Goal: Task Accomplishment & Management: Book appointment/travel/reservation

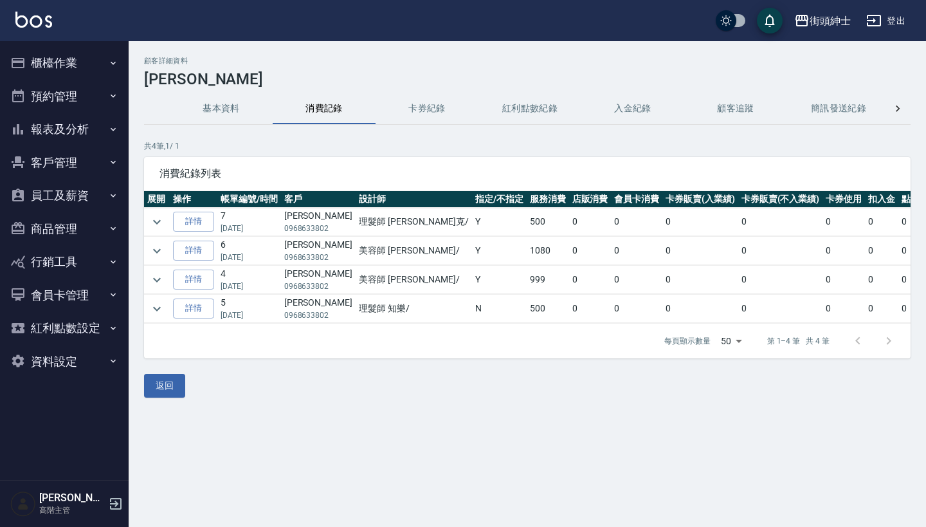
click at [68, 97] on button "預約管理" at bounding box center [64, 96] width 118 height 33
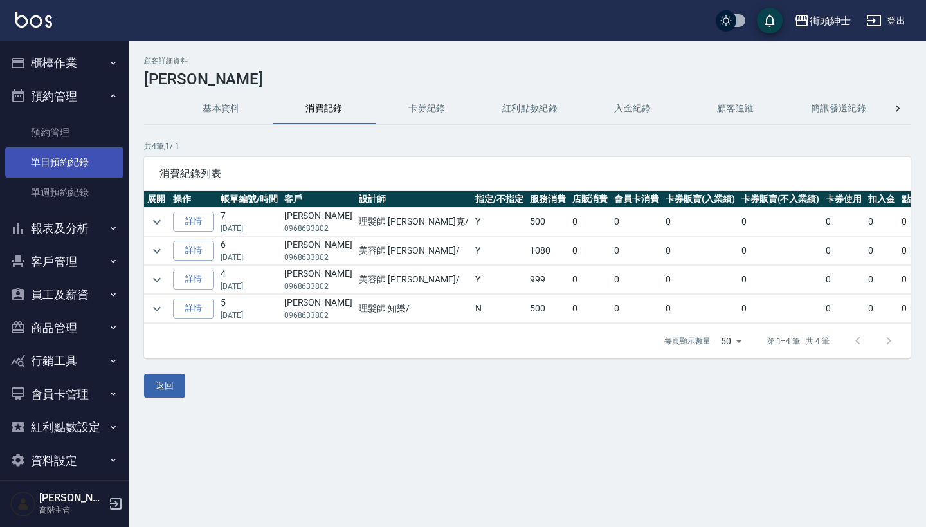
click at [73, 157] on link "單日預約紀錄" at bounding box center [64, 162] width 118 height 30
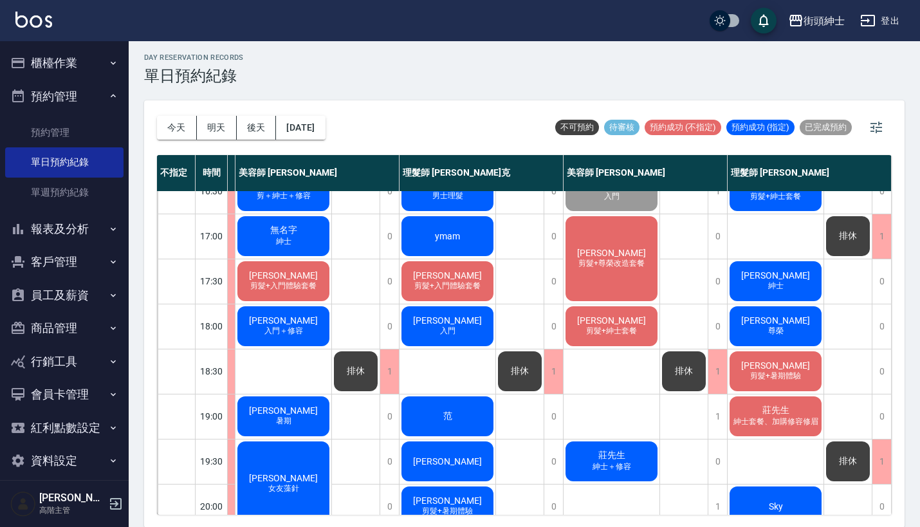
scroll to position [484, 113]
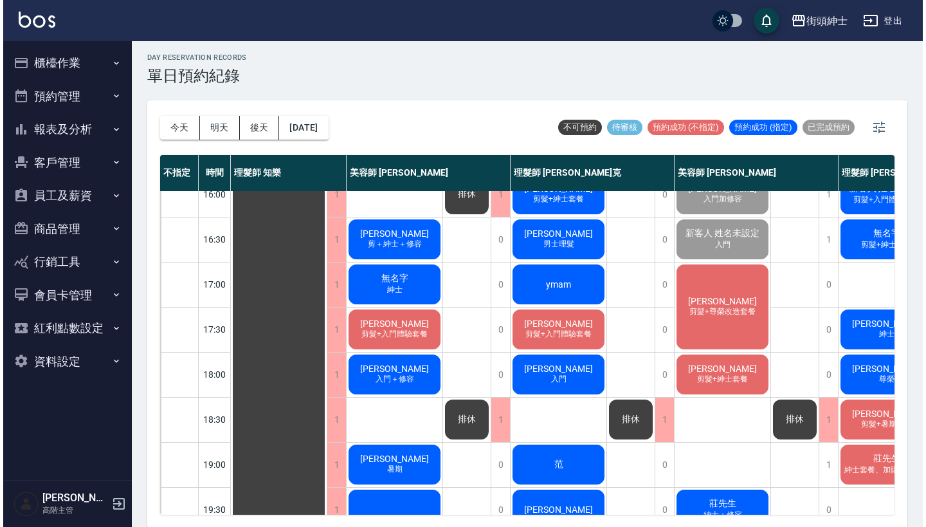
scroll to position [471, 0]
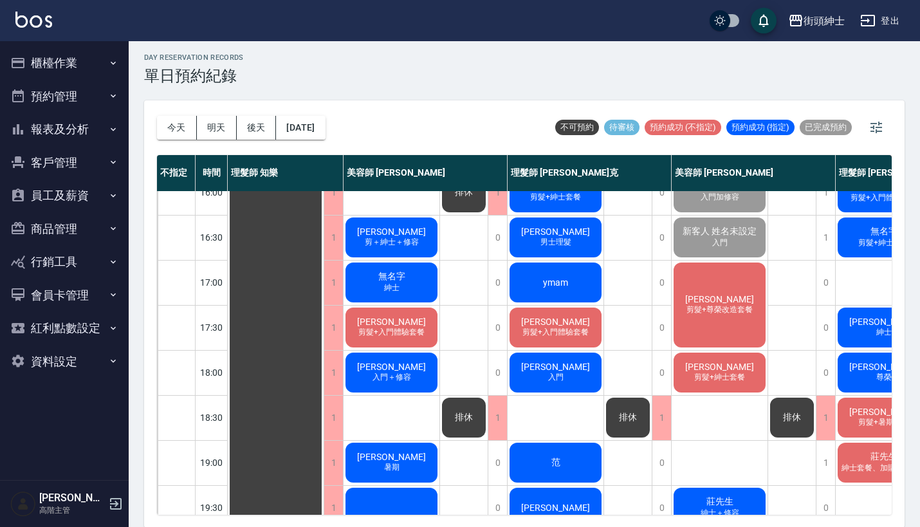
click at [707, 314] on span "剪髮+尊榮改造套餐" at bounding box center [719, 309] width 71 height 11
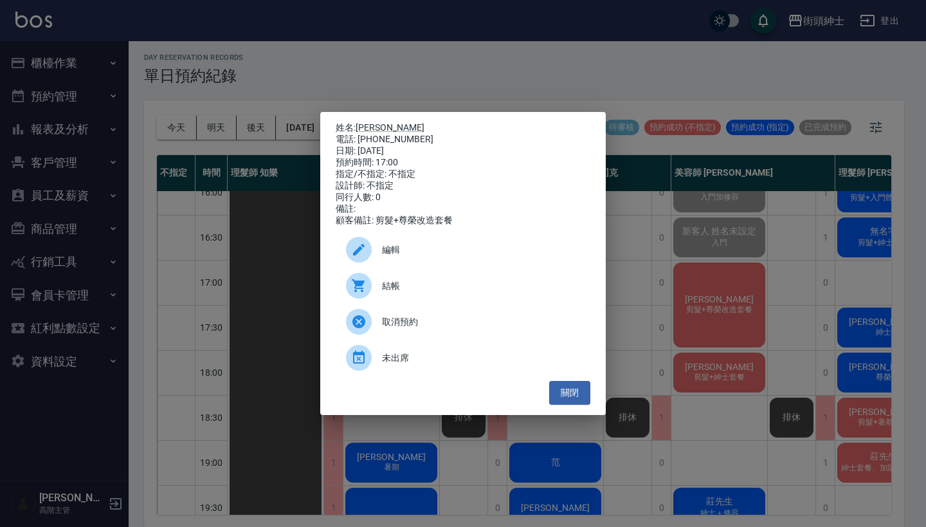
click at [455, 300] on div "結帳" at bounding box center [463, 286] width 255 height 36
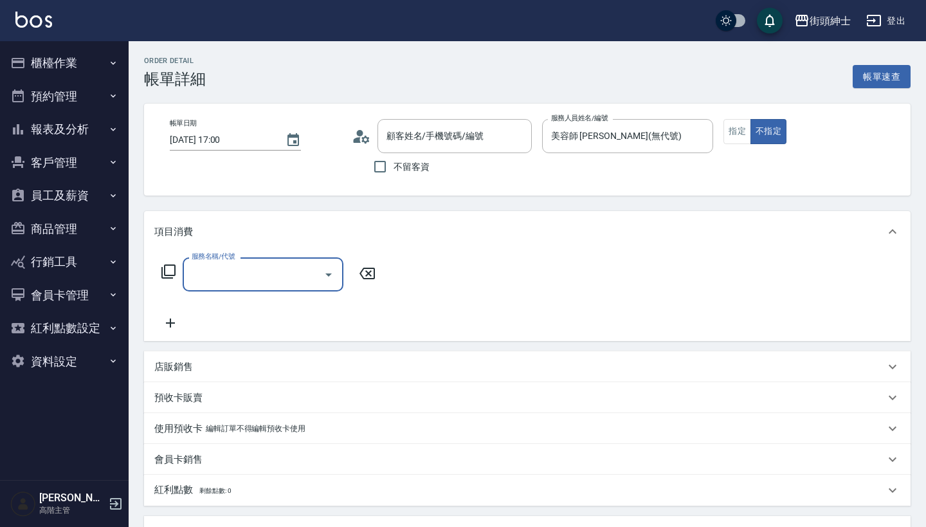
type input "[PERSON_NAME]/0970971699/null"
click at [275, 269] on input "服務名稱/代號" at bounding box center [253, 274] width 130 height 23
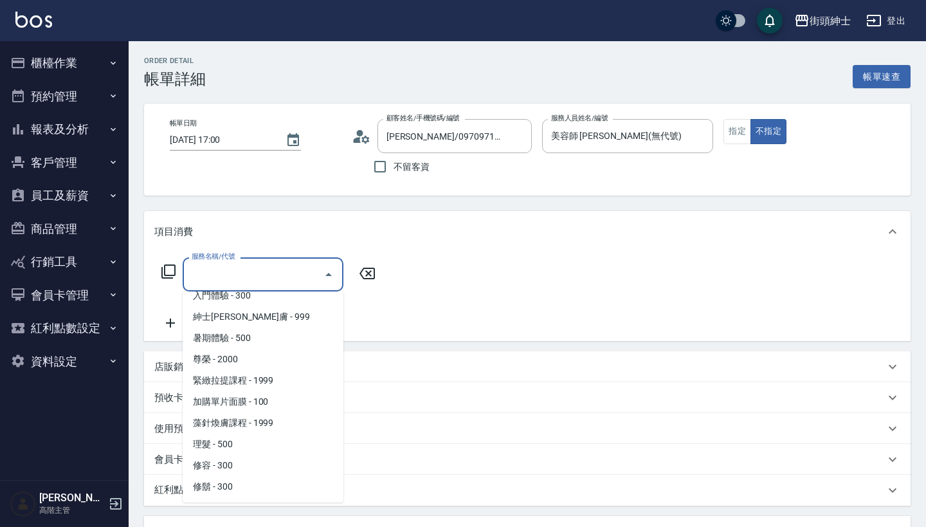
scroll to position [118, 0]
click at [295, 362] on span "尊榮 - 2000" at bounding box center [263, 359] width 161 height 21
type input "尊榮"
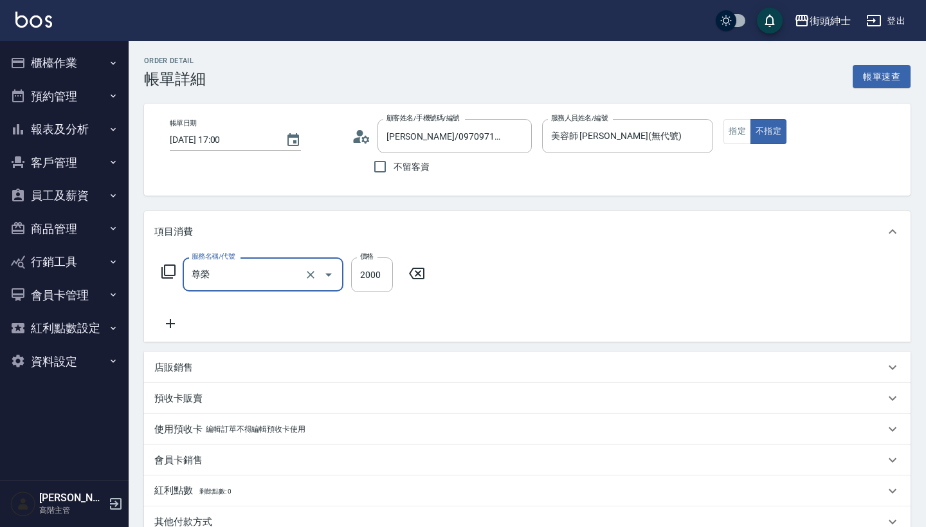
scroll to position [0, 0]
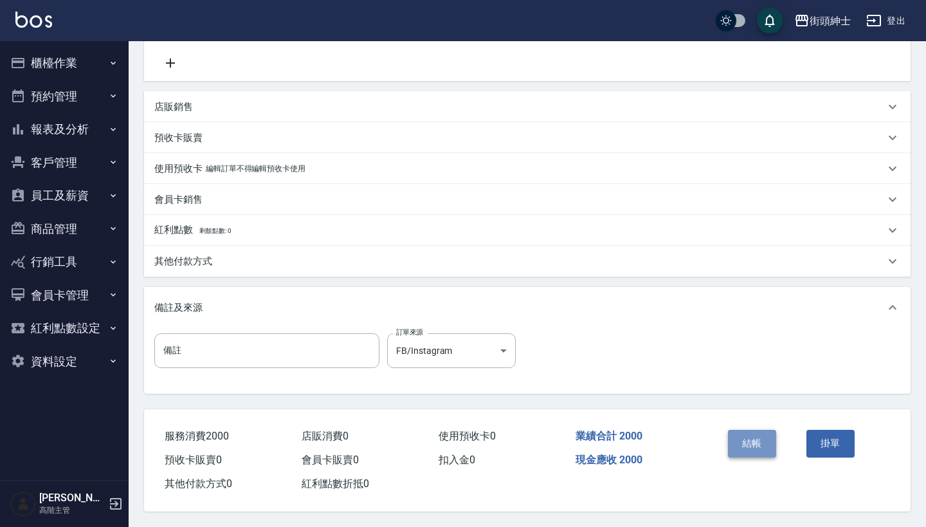
click at [761, 430] on button "結帳" at bounding box center [752, 443] width 48 height 27
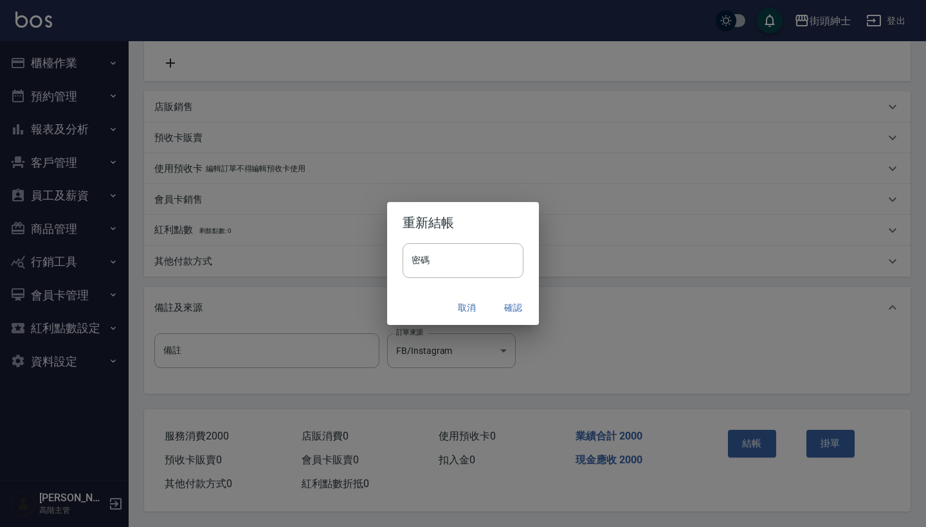
click at [506, 307] on button "確認" at bounding box center [513, 308] width 41 height 24
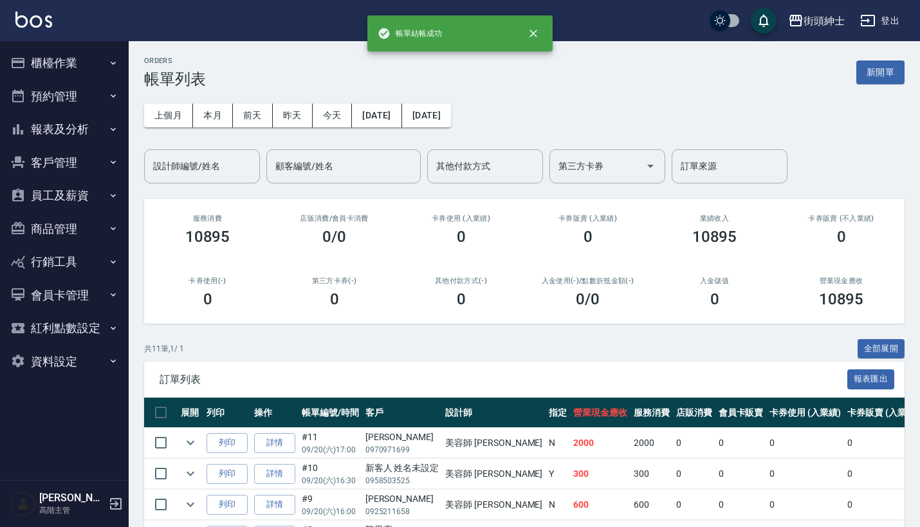
click at [86, 92] on button "預約管理" at bounding box center [64, 96] width 118 height 33
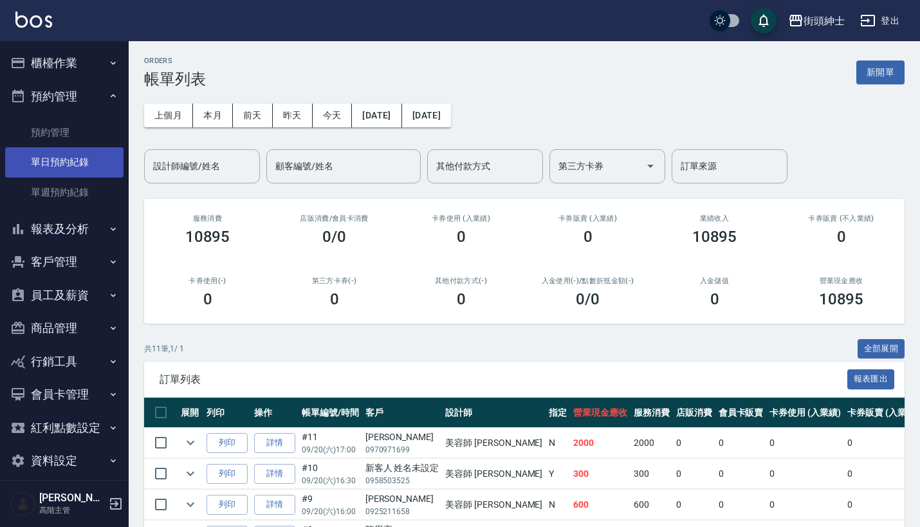
click at [99, 158] on link "單日預約紀錄" at bounding box center [64, 162] width 118 height 30
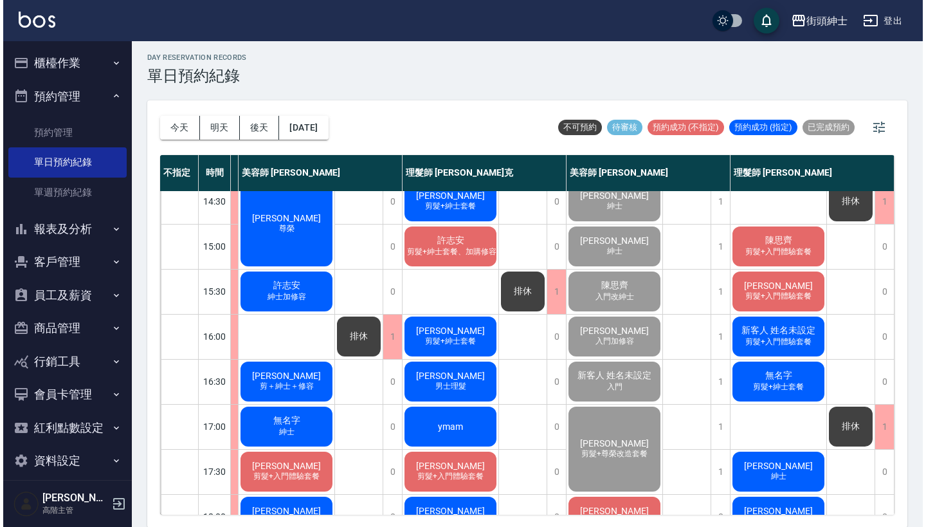
scroll to position [478, 114]
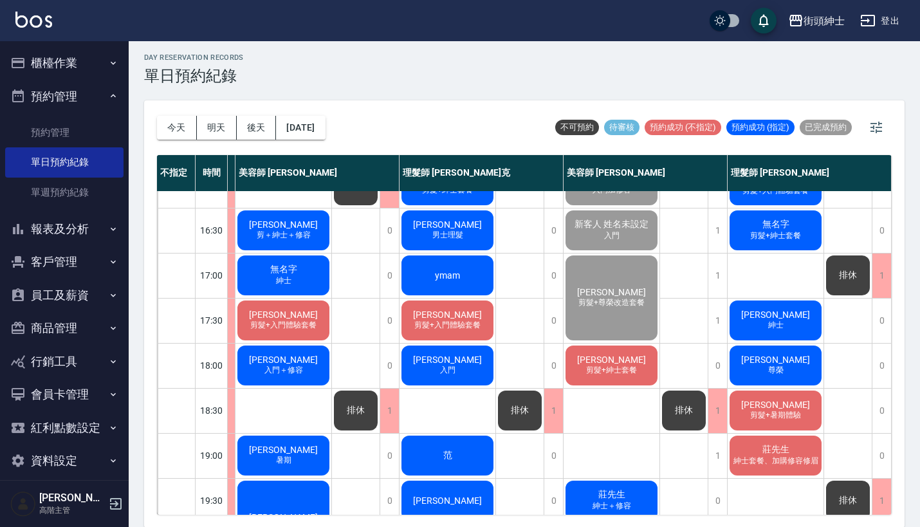
click at [574, 361] on div "[PERSON_NAME] 剪髮+紳士套餐" at bounding box center [611, 365] width 96 height 44
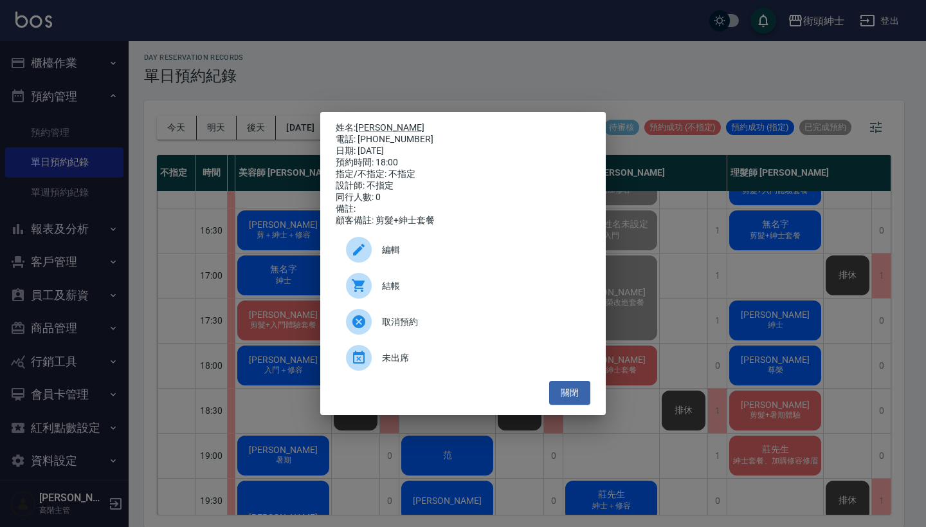
click at [391, 290] on span "結帳" at bounding box center [481, 286] width 198 height 14
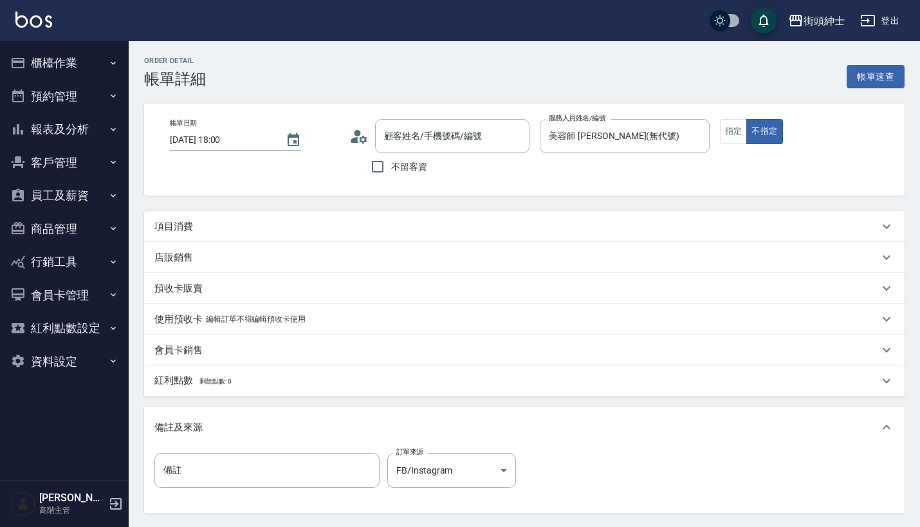
click at [496, 213] on div "項目消費" at bounding box center [524, 226] width 760 height 31
type input "鄭嘉宏/0978270903/null"
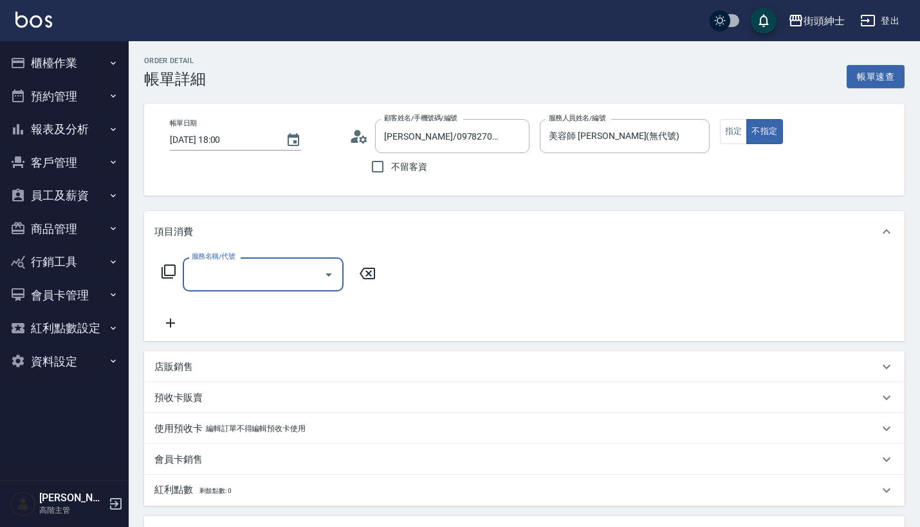
click at [301, 271] on input "服務名稱/代號" at bounding box center [253, 274] width 130 height 23
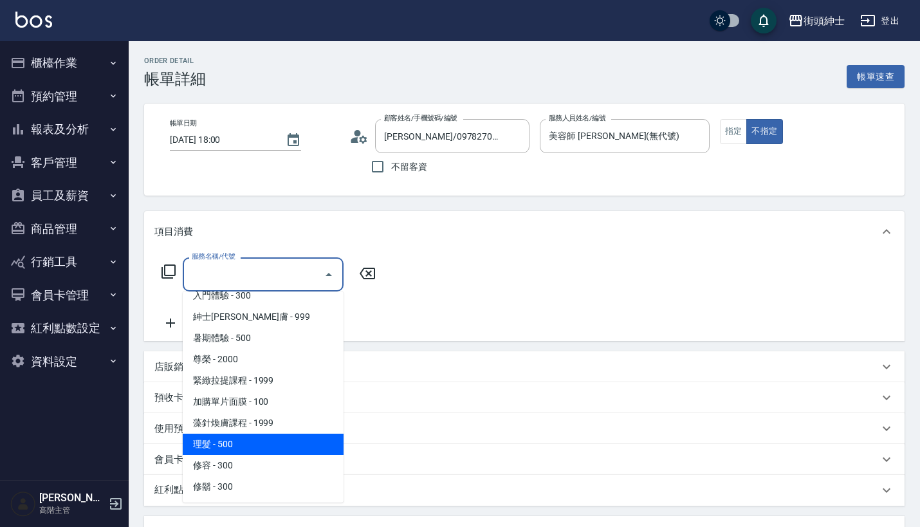
scroll to position [118, 0]
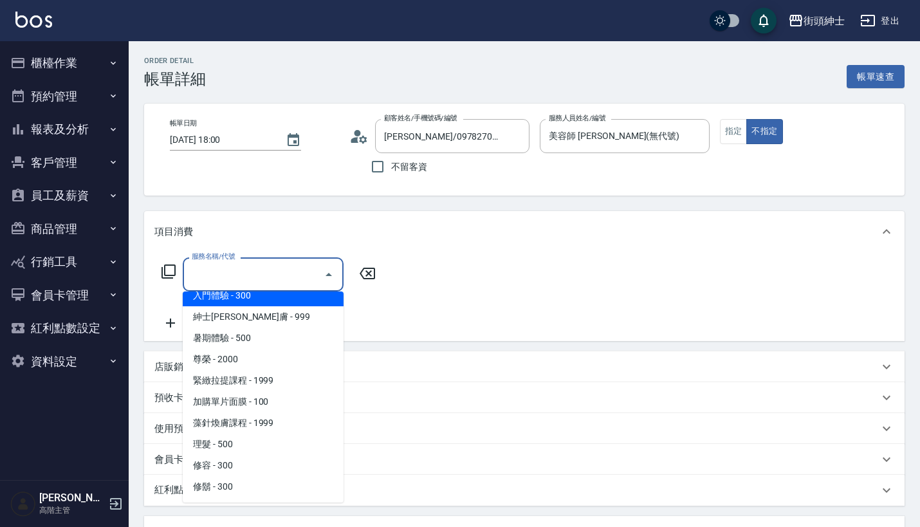
click at [314, 318] on span "紳士全效煥膚 - 999" at bounding box center [263, 316] width 161 height 21
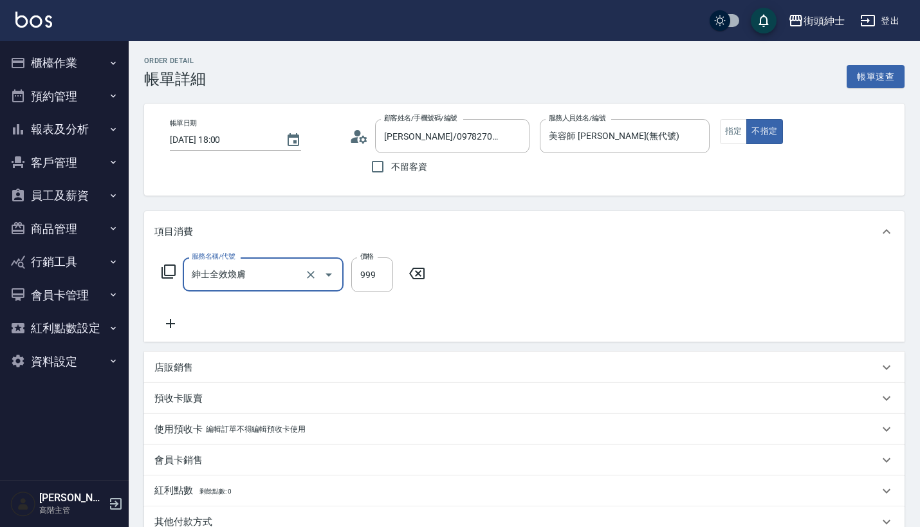
type input "紳士全效煥膚"
click at [172, 321] on icon at bounding box center [170, 323] width 32 height 15
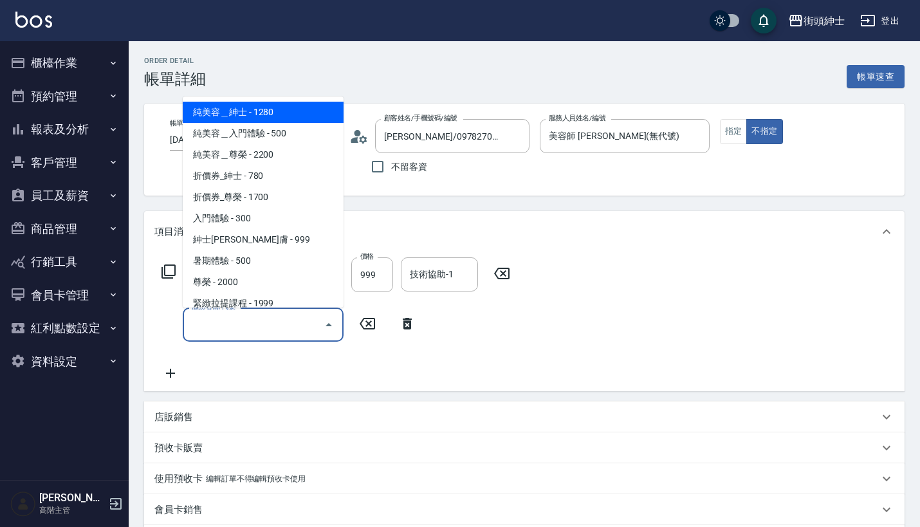
click at [246, 317] on input "服務名稱/代號" at bounding box center [253, 324] width 130 height 23
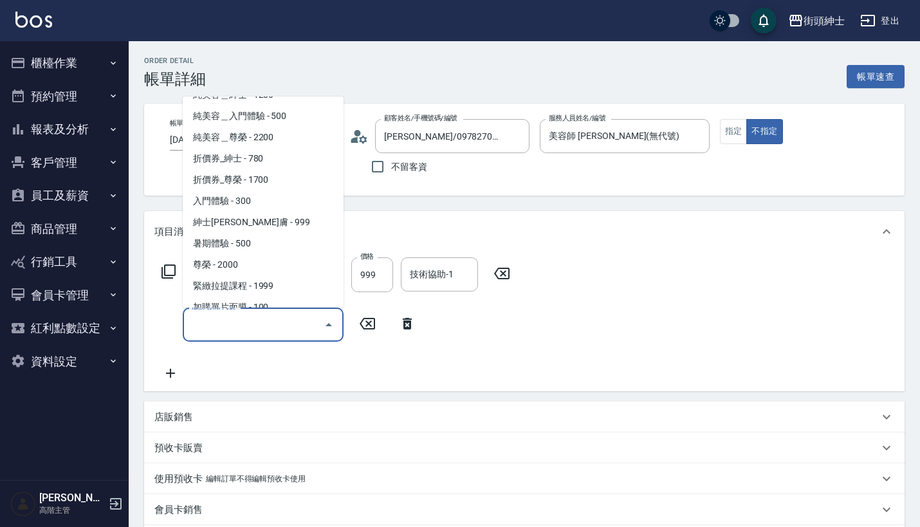
scroll to position [0, 0]
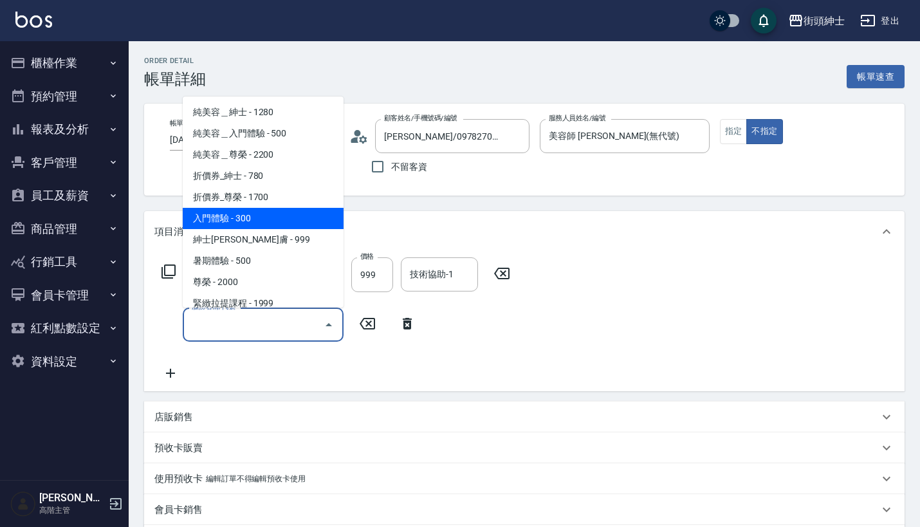
click at [275, 216] on span "入門體驗 - 300" at bounding box center [263, 218] width 161 height 21
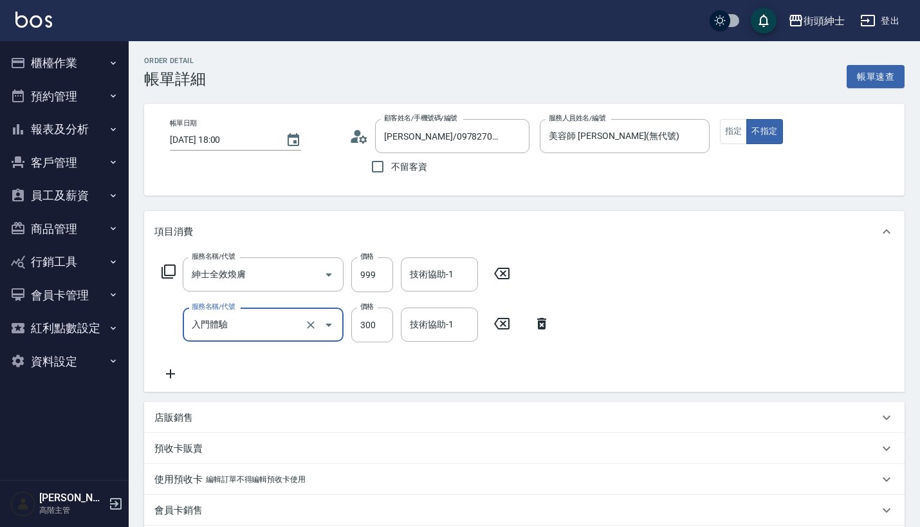
click at [287, 332] on input "入門體驗" at bounding box center [244, 324] width 113 height 23
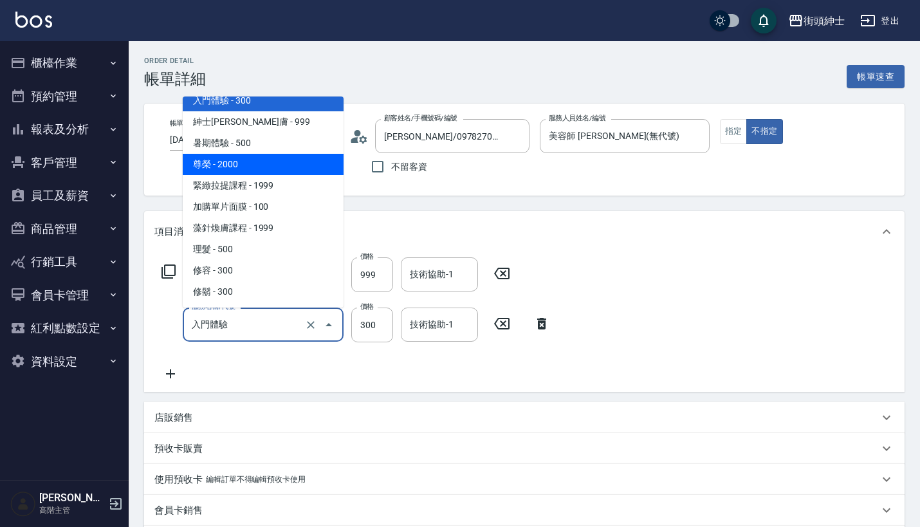
scroll to position [118, 0]
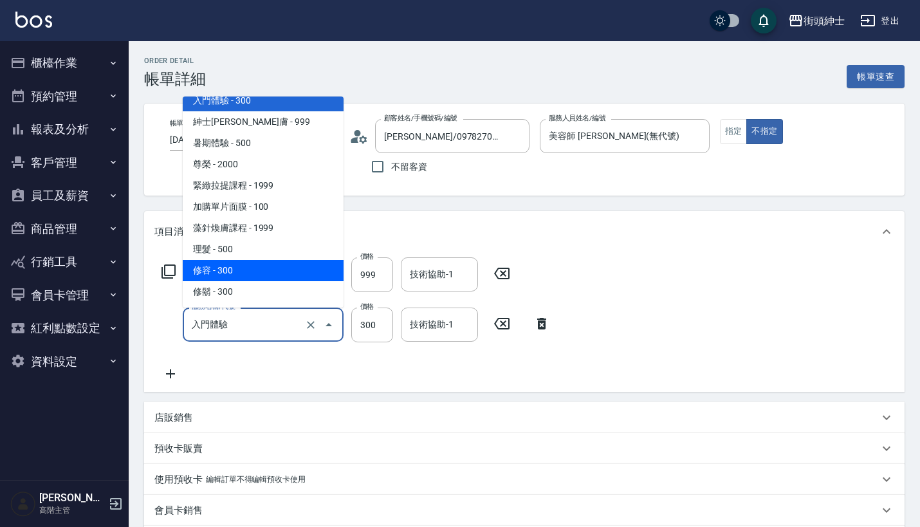
click at [265, 274] on span "修容 - 300" at bounding box center [263, 270] width 161 height 21
type input "修容(A03)"
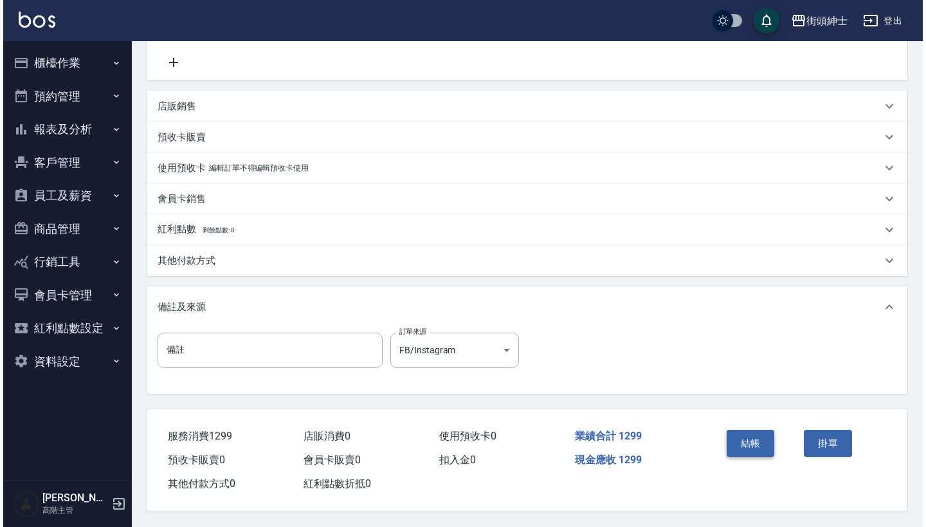
scroll to position [316, 0]
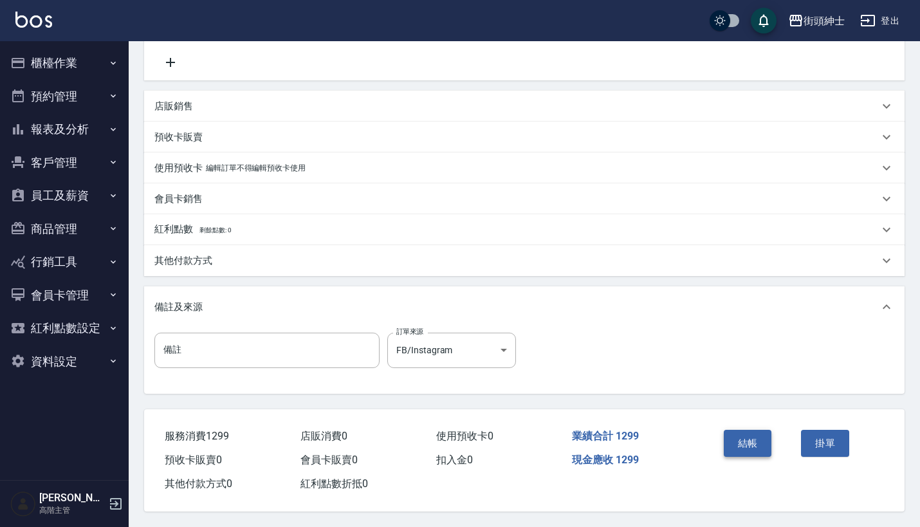
click at [751, 439] on button "結帳" at bounding box center [748, 443] width 48 height 27
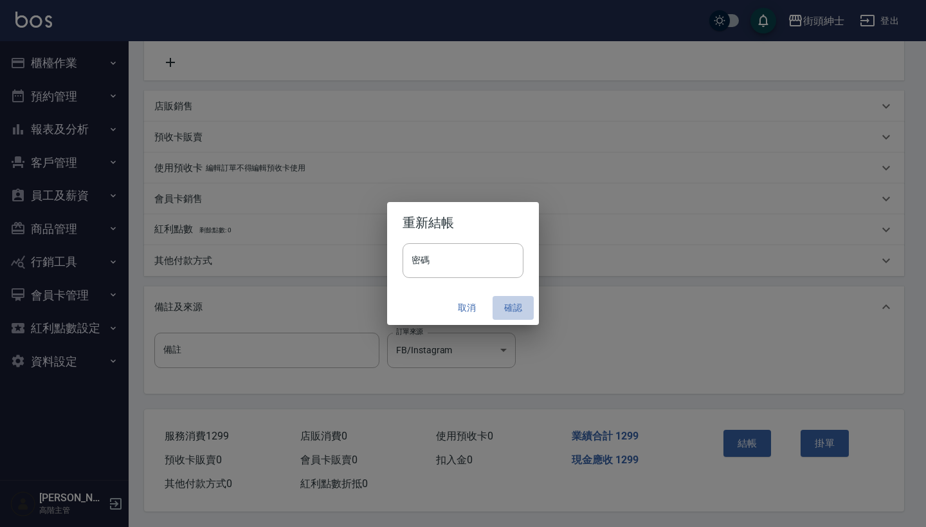
click at [517, 306] on button "確認" at bounding box center [513, 308] width 41 height 24
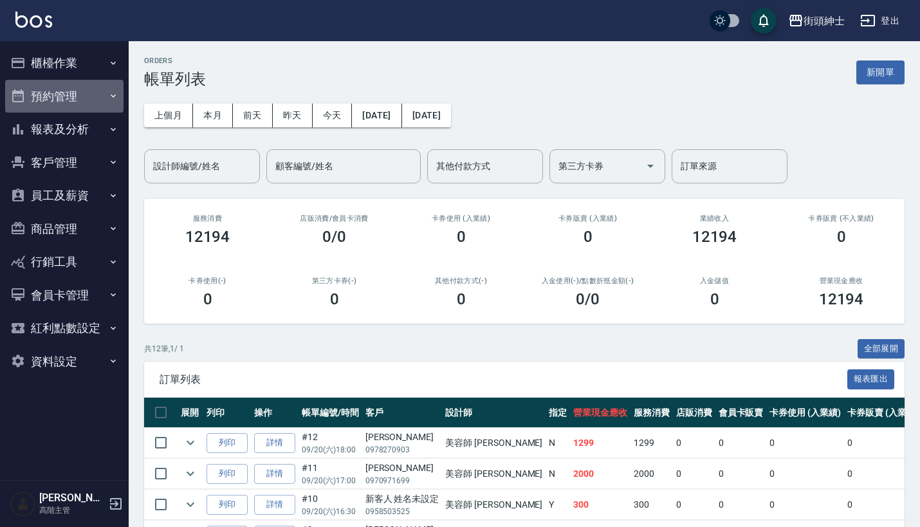
click at [62, 82] on button "預約管理" at bounding box center [64, 96] width 118 height 33
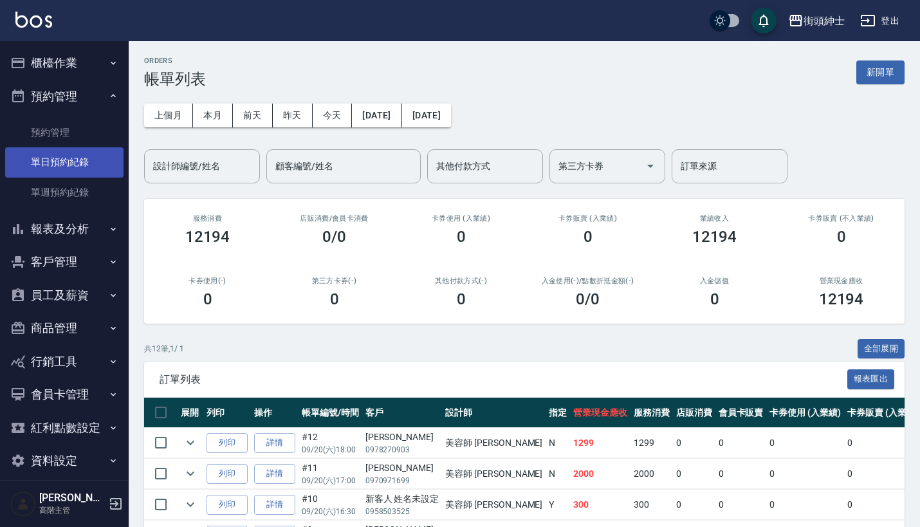
click at [85, 167] on link "單日預約紀錄" at bounding box center [64, 162] width 118 height 30
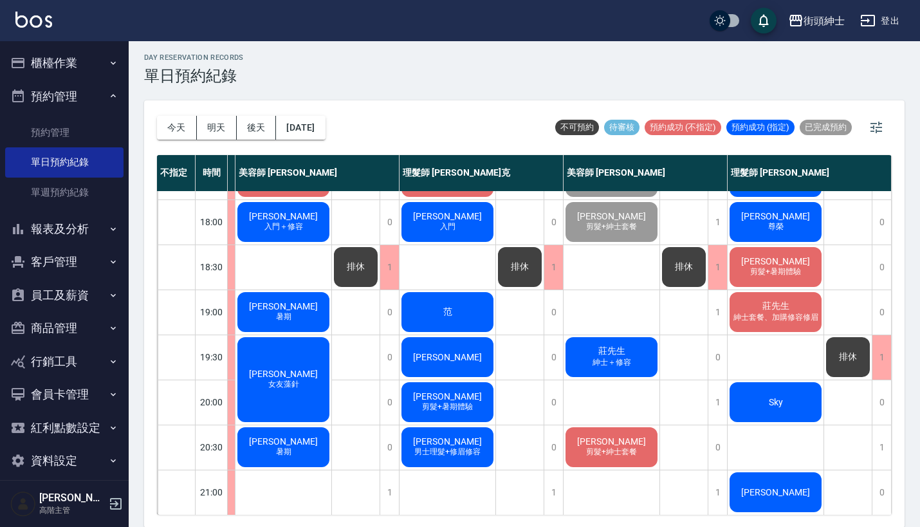
scroll to position [623, 114]
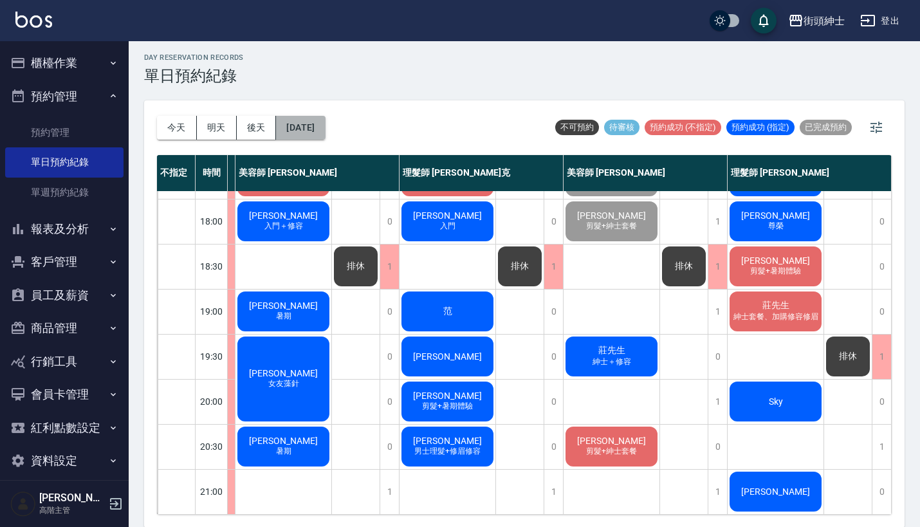
click at [293, 127] on button "[DATE]" at bounding box center [300, 128] width 49 height 24
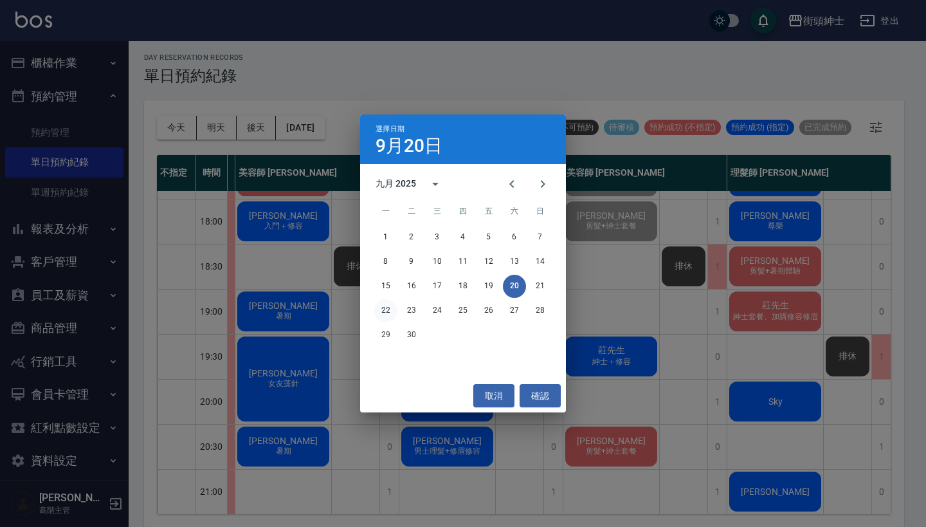
click at [383, 313] on button "22" at bounding box center [385, 310] width 23 height 23
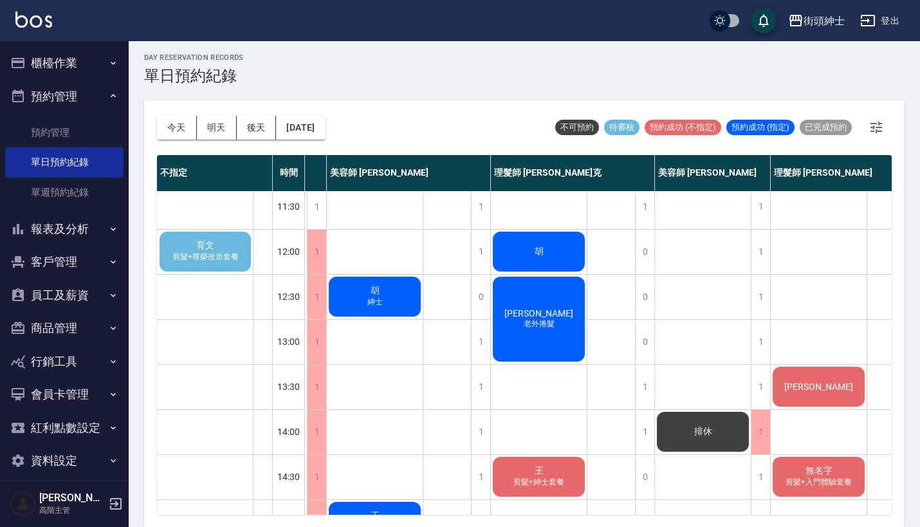
scroll to position [53, 92]
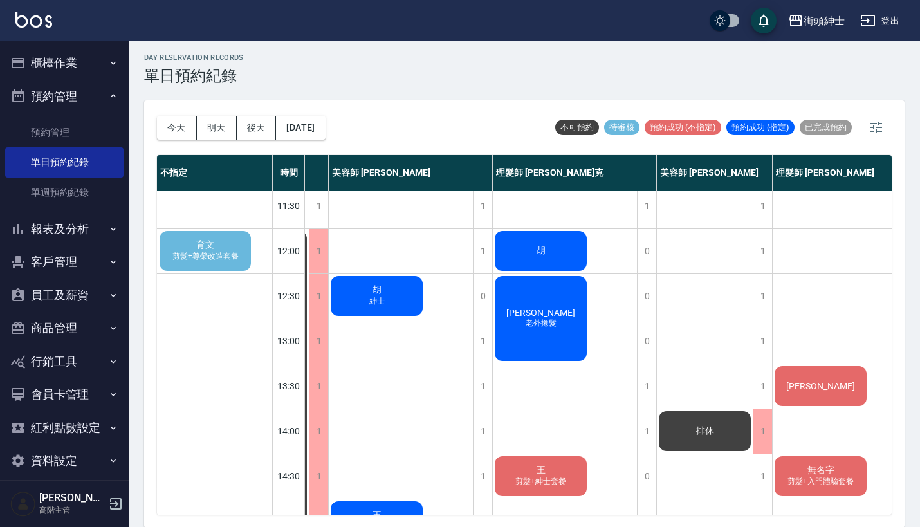
click at [203, 250] on span "育文" at bounding box center [205, 245] width 23 height 12
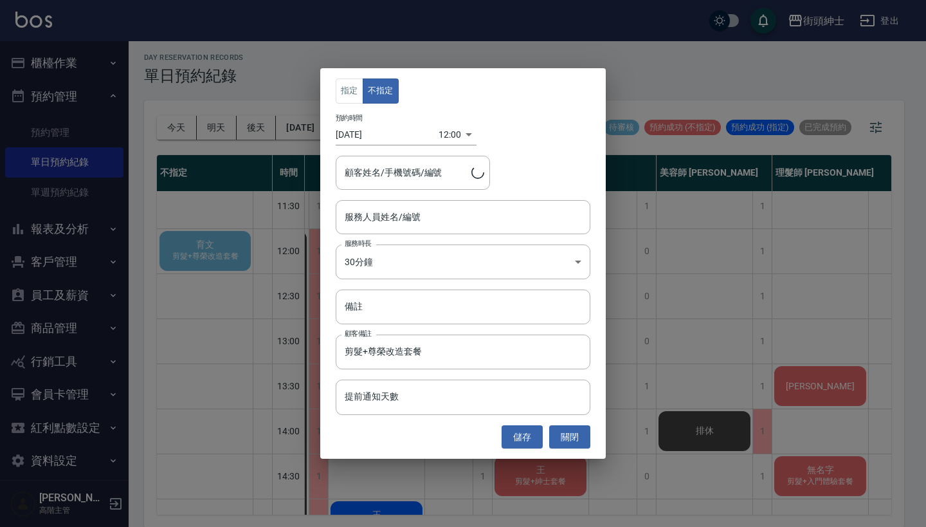
type input "育文/0936638183"
click at [388, 215] on input "服務人員姓名/編號" at bounding box center [463, 217] width 243 height 23
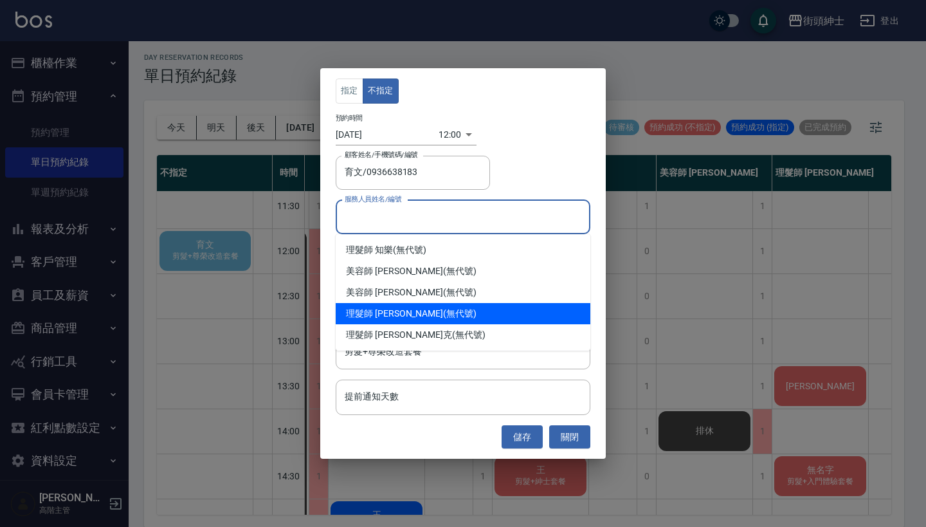
click at [397, 315] on div "理髮師 eric (無代號)" at bounding box center [463, 313] width 255 height 21
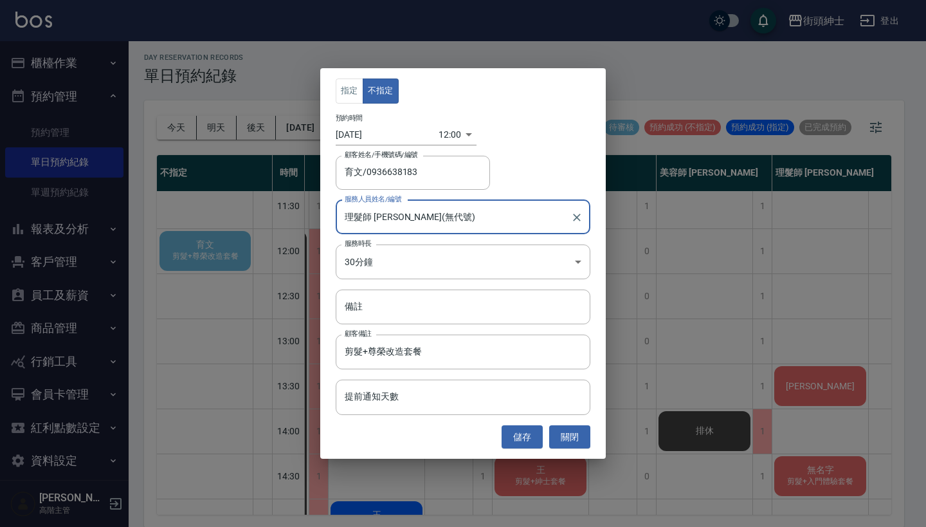
click at [502, 224] on input "理髮師 eric(無代號)" at bounding box center [454, 217] width 224 height 23
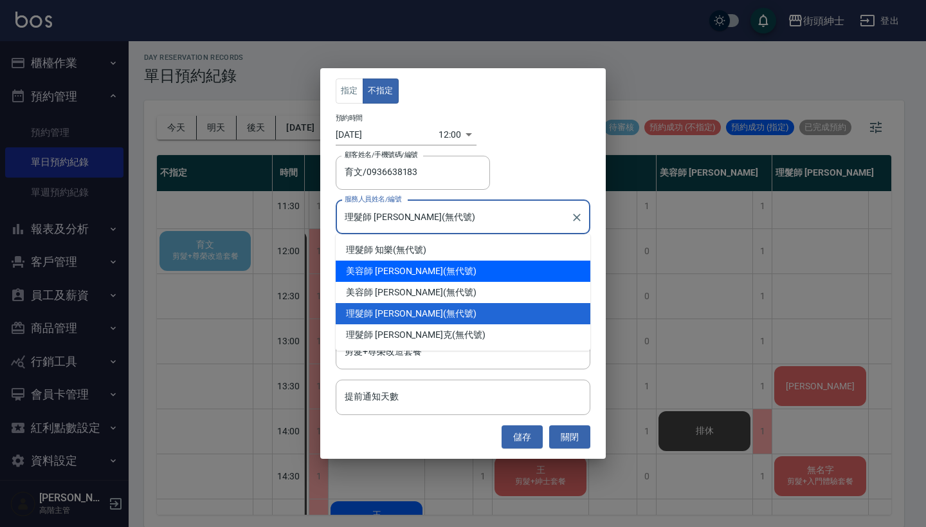
click at [474, 279] on div "美容師 小戴 (無代號)" at bounding box center [463, 270] width 255 height 21
type input "美容師 [PERSON_NAME](無代號)"
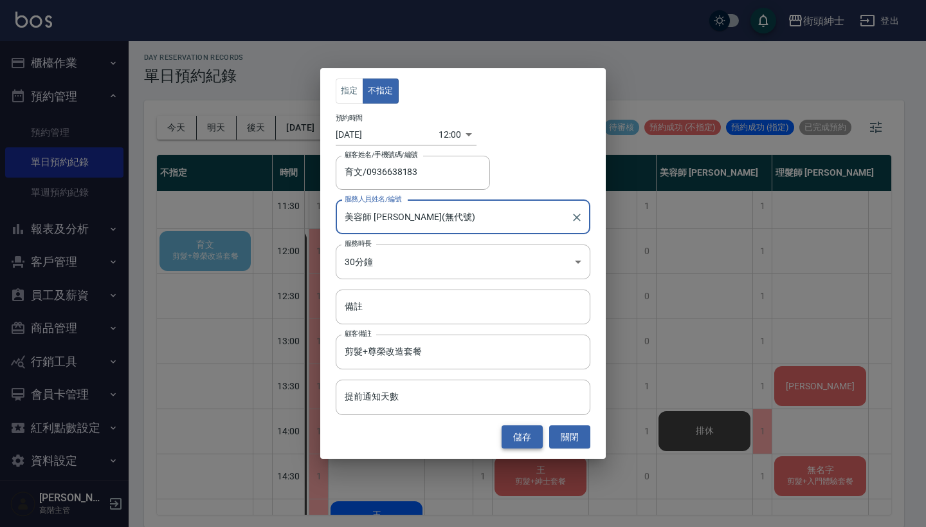
click at [535, 438] on button "儲存" at bounding box center [522, 437] width 41 height 24
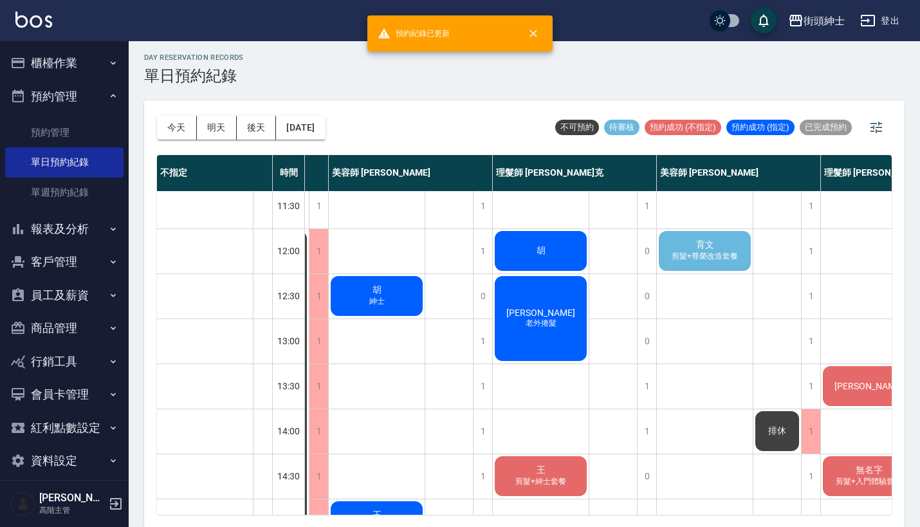
click at [715, 242] on span "育文" at bounding box center [704, 245] width 23 height 12
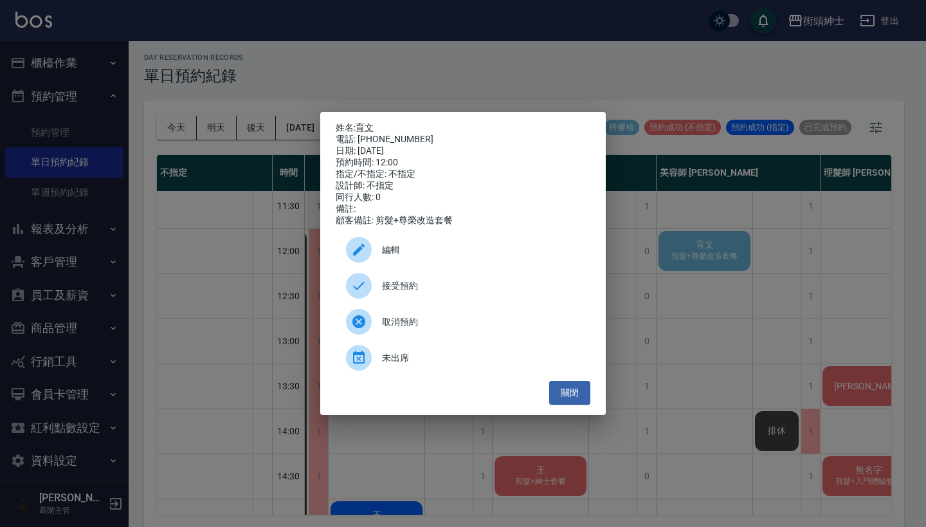
click at [480, 256] on span "編輯" at bounding box center [481, 250] width 198 height 14
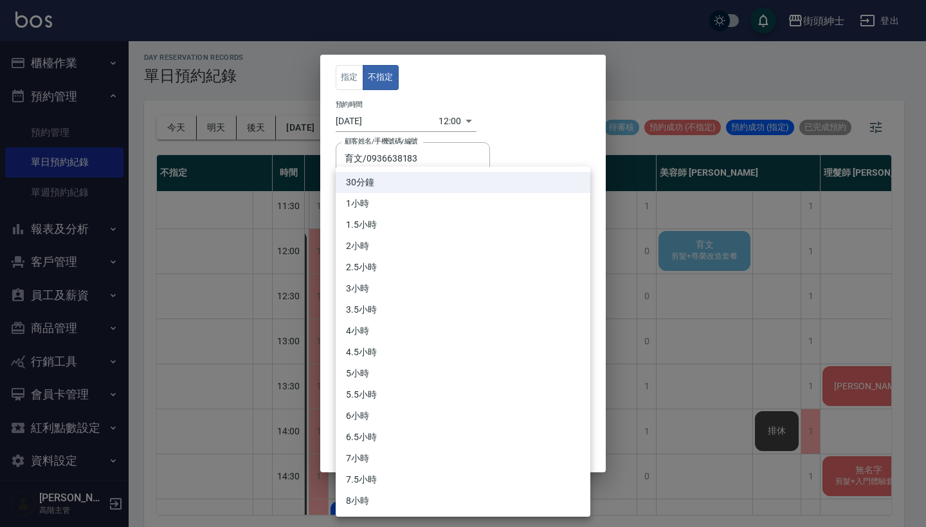
click at [435, 239] on body "街頭紳士 登出 櫃檯作業 打帳單 帳單列表 掛單列表 座位開單 營業儀表板 現金收支登錄 高階收支登錄 材料自購登錄 每日結帳 排班表 現場電腦打卡 掃碼打卡…" at bounding box center [463, 262] width 926 height 531
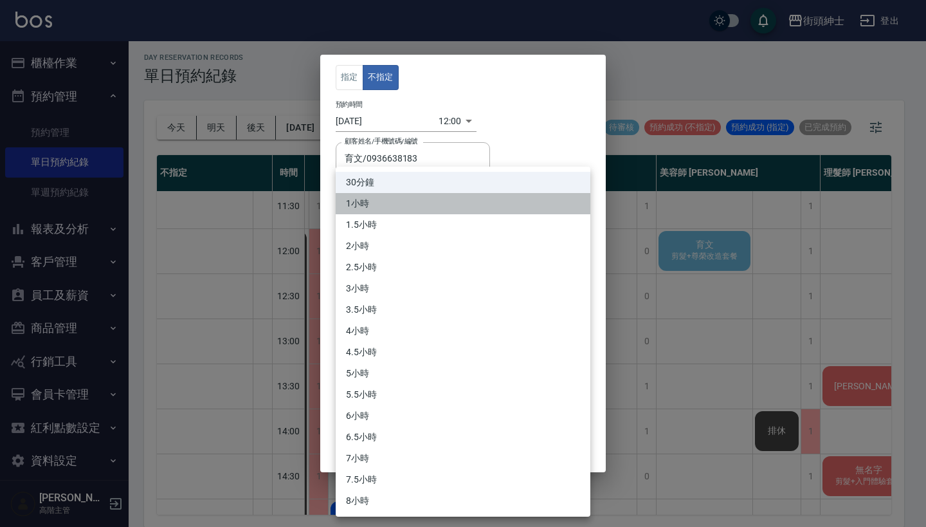
click at [455, 201] on li "1小時" at bounding box center [463, 203] width 255 height 21
type input "2"
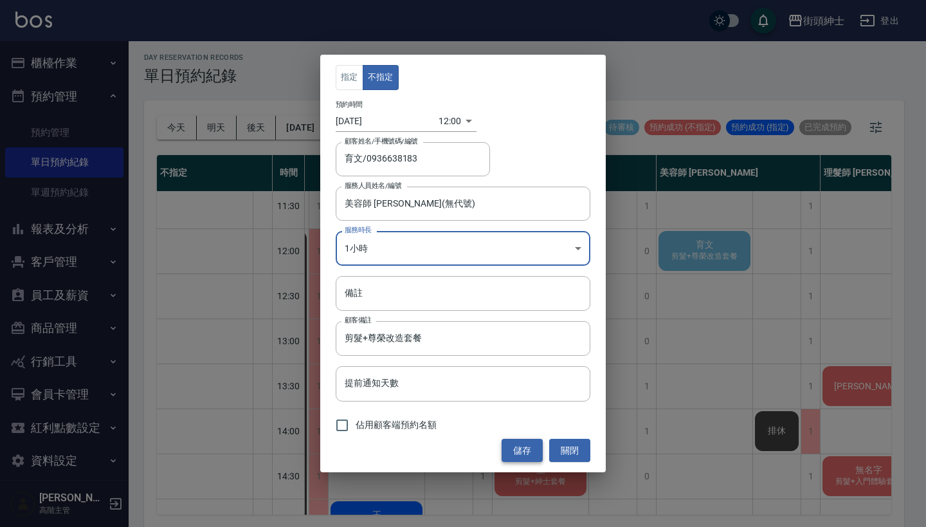
click at [530, 442] on button "儲存" at bounding box center [522, 451] width 41 height 24
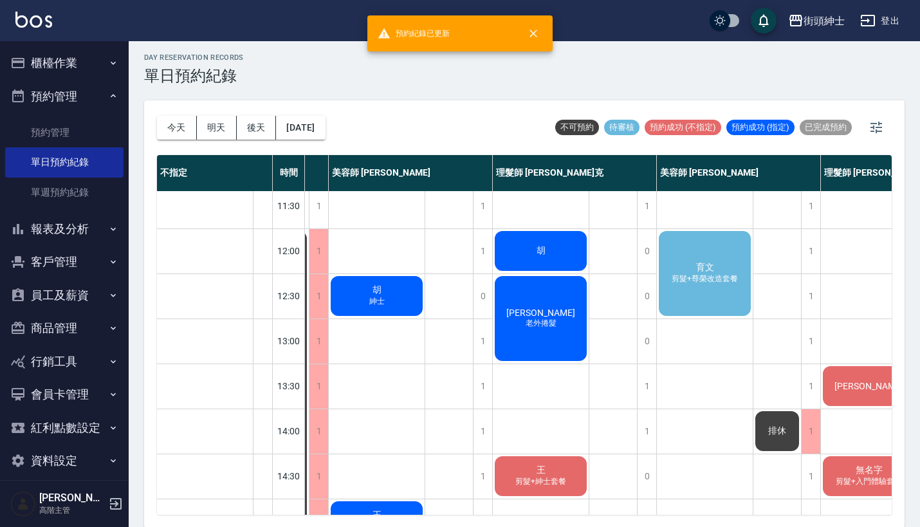
click at [710, 248] on div "育文 剪髮+尊榮改造套餐" at bounding box center [705, 273] width 96 height 89
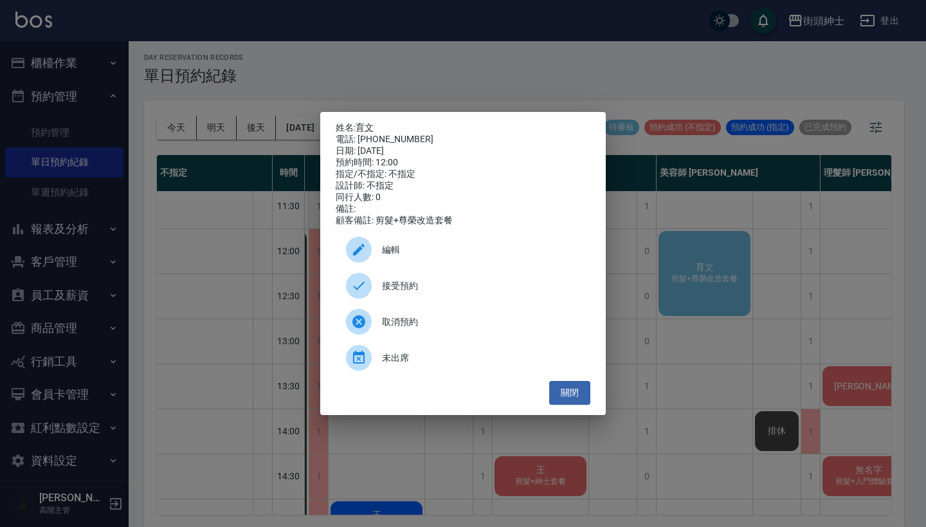
click at [491, 277] on div "接受預約" at bounding box center [463, 286] width 255 height 36
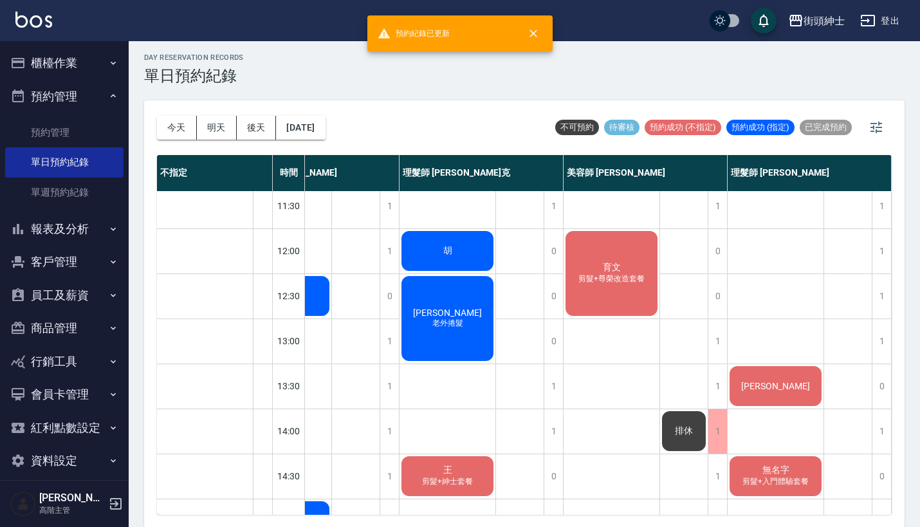
click at [579, 264] on div "育文 剪髮+尊榮改造套餐" at bounding box center [611, 273] width 96 height 89
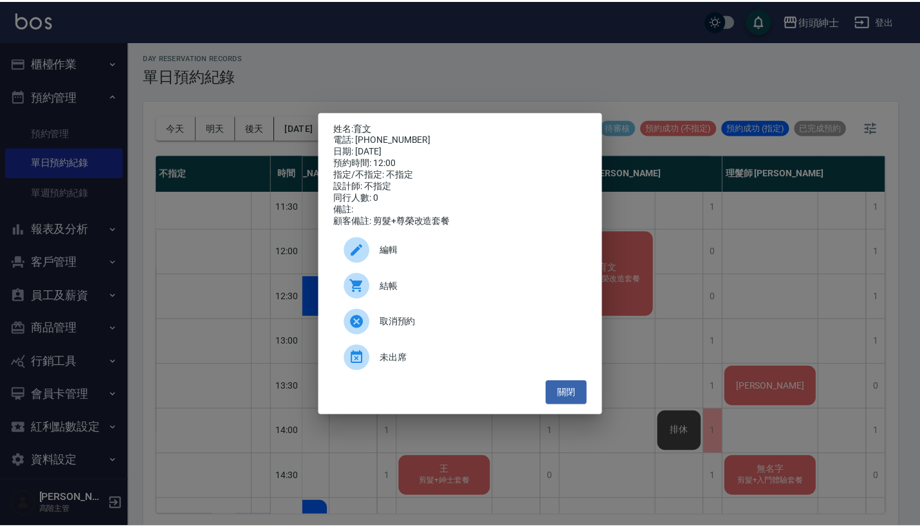
scroll to position [53, 192]
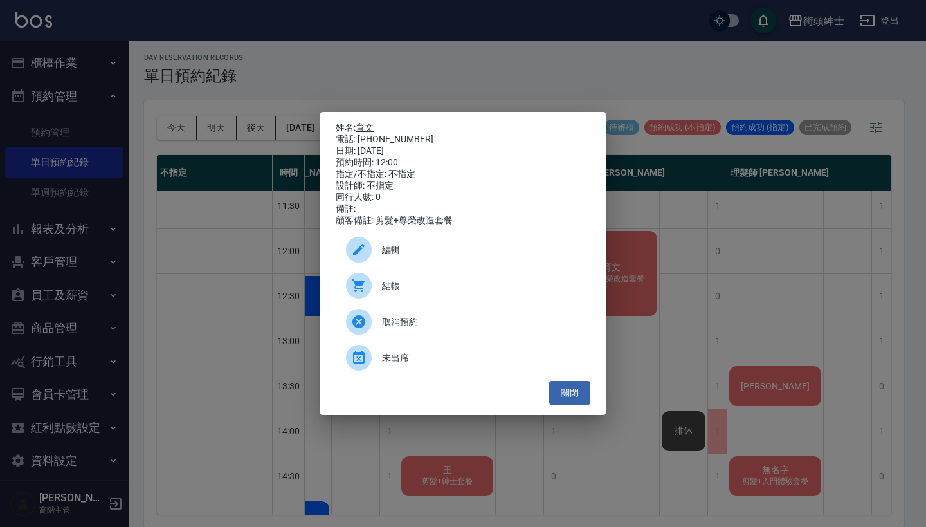
drag, startPoint x: 409, startPoint y: 133, endPoint x: 360, endPoint y: 127, distance: 49.2
click at [360, 127] on div "姓名: 育文 電話: 0936638183 日期: 2025/09/22 預約時間: 12:00 指定/不指定: 不指定 設計師: 不指定 同行人數: 0 備…" at bounding box center [463, 174] width 255 height 104
copy div "姓名: 育文 電話: 0936638183"
click at [535, 65] on div "姓名: 育文 電話: 0936638183 日期: 2025/09/22 預約時間: 12:00 指定/不指定: 不指定 設計師: 不指定 同行人數: 0 備…" at bounding box center [463, 263] width 926 height 527
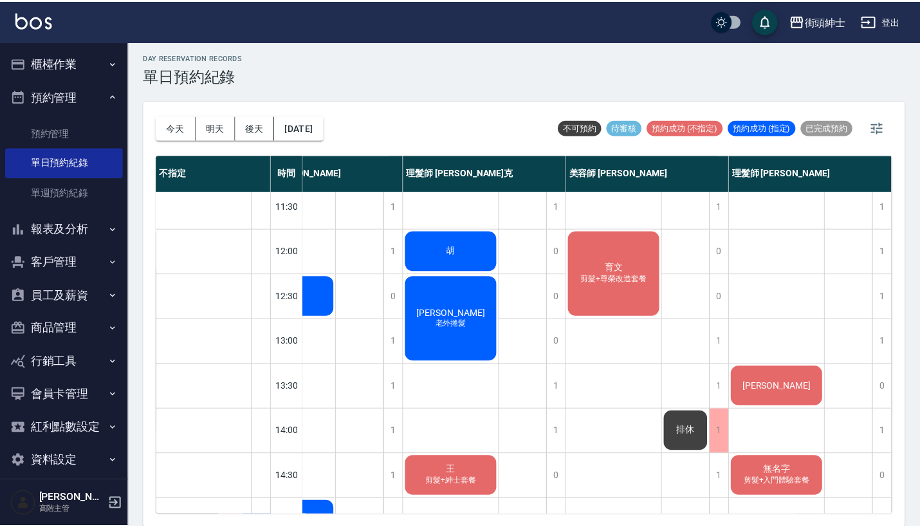
scroll to position [53, 185]
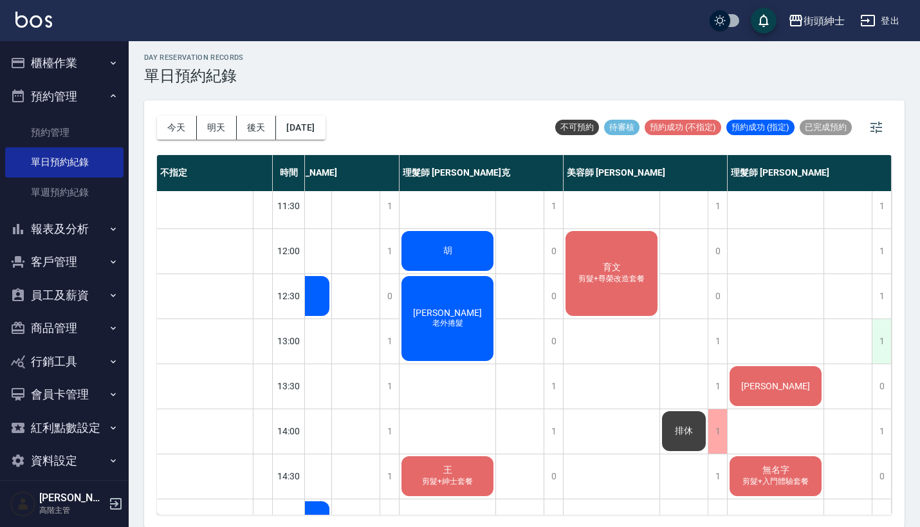
click at [884, 351] on div "1" at bounding box center [880, 341] width 19 height 44
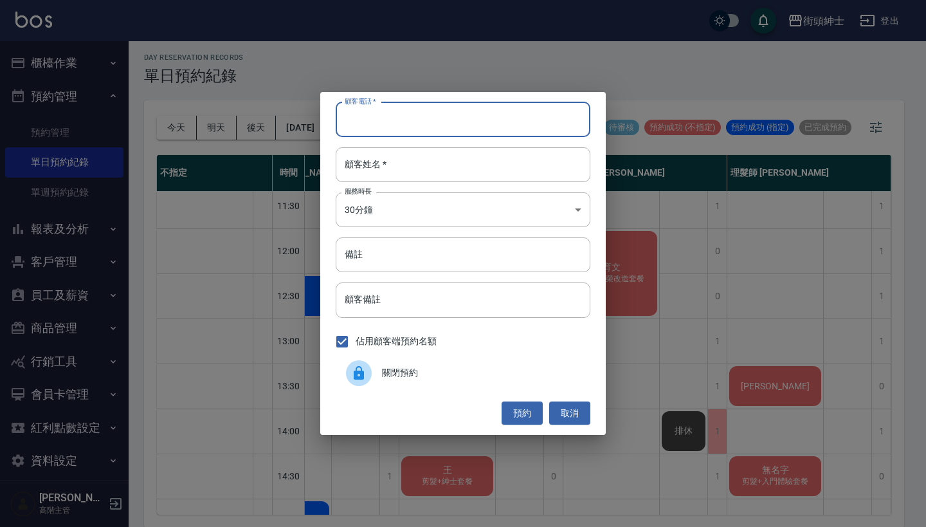
paste input "育文 電話: 0936638183"
type input "育文 電話: 0936638183"
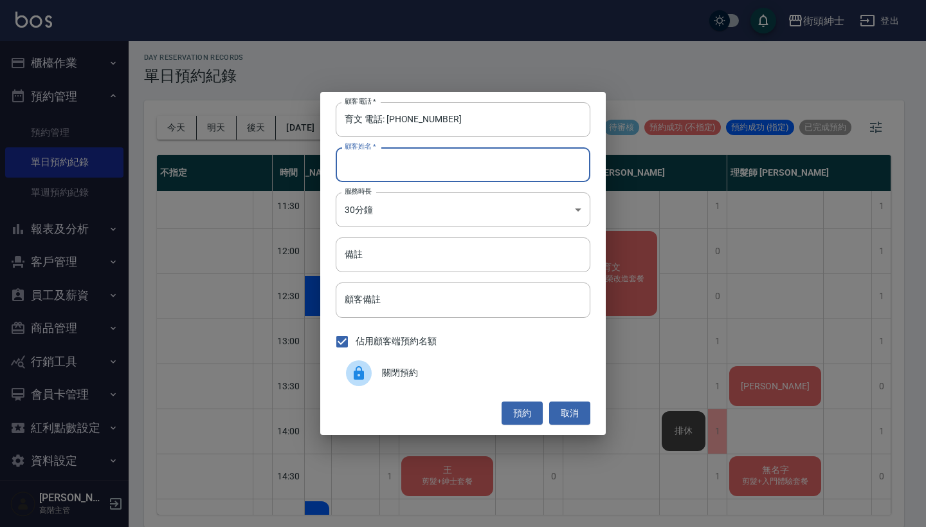
paste input "育文 電話: 0936638183"
type input "育文 電話: 0936638183"
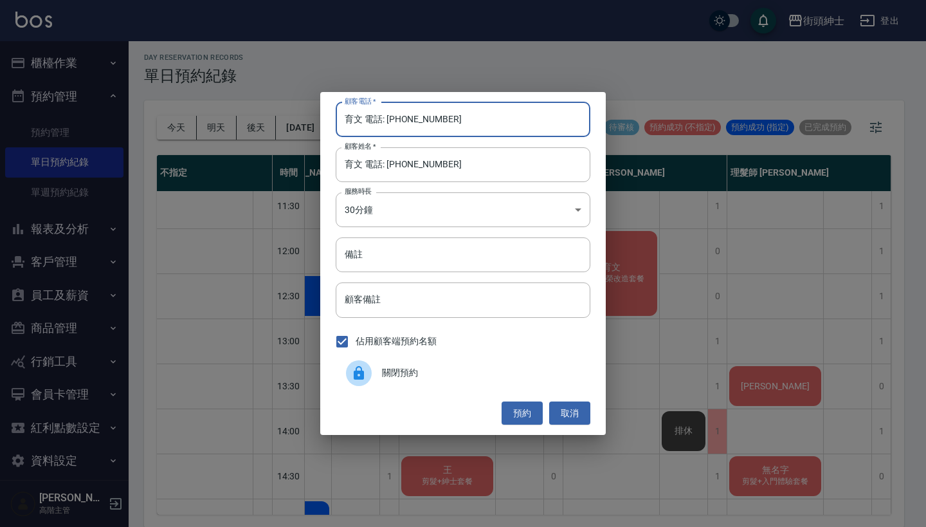
drag, startPoint x: 388, startPoint y: 119, endPoint x: 349, endPoint y: 119, distance: 39.9
click at [351, 119] on input "育文 電話: 0936638183" at bounding box center [463, 119] width 255 height 35
type input "0936638183"
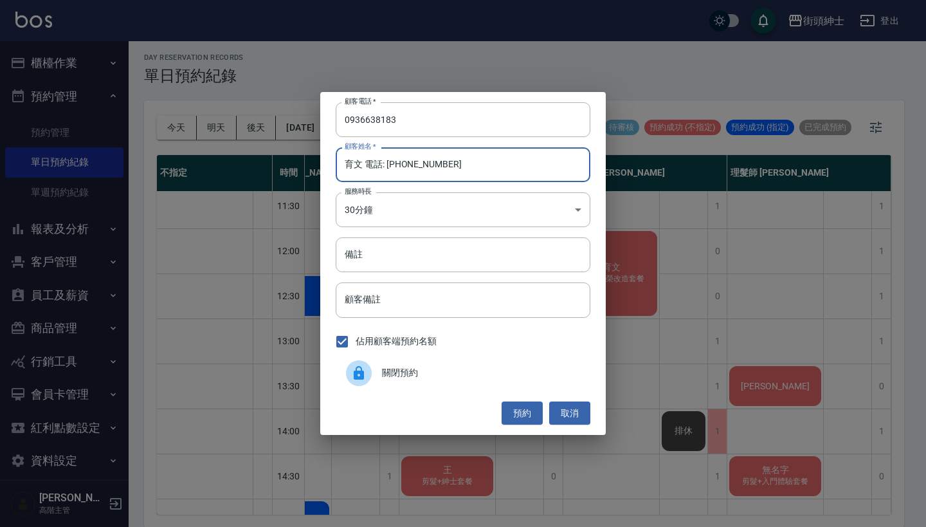
drag, startPoint x: 443, startPoint y: 171, endPoint x: 361, endPoint y: 165, distance: 82.6
click at [361, 165] on input "育文 電話: 0936638183" at bounding box center [463, 164] width 255 height 35
type input "育文"
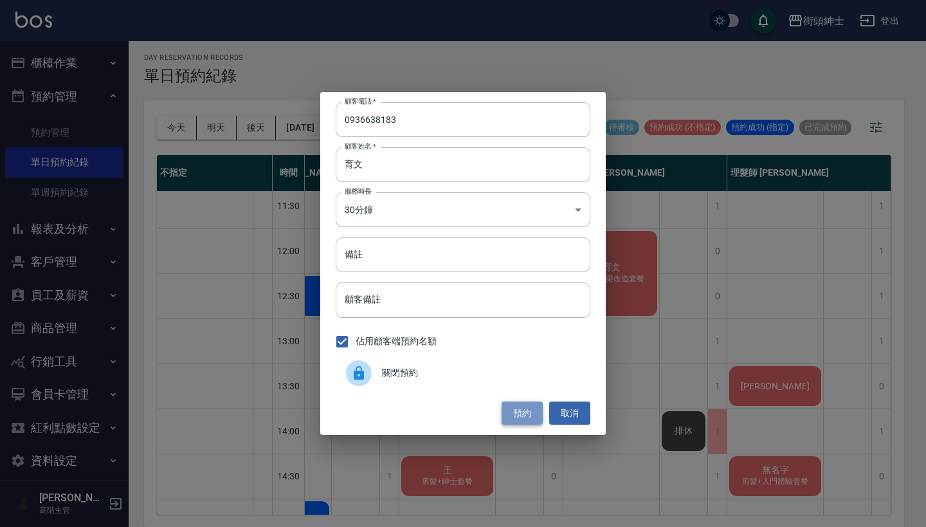
click at [520, 417] on button "預約" at bounding box center [522, 413] width 41 height 24
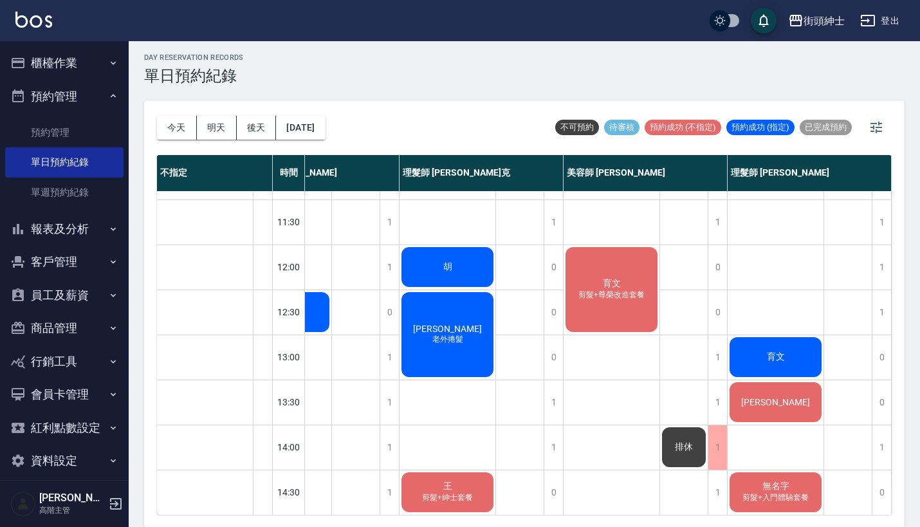
scroll to position [37, 192]
click at [788, 364] on div "育文" at bounding box center [775, 357] width 96 height 44
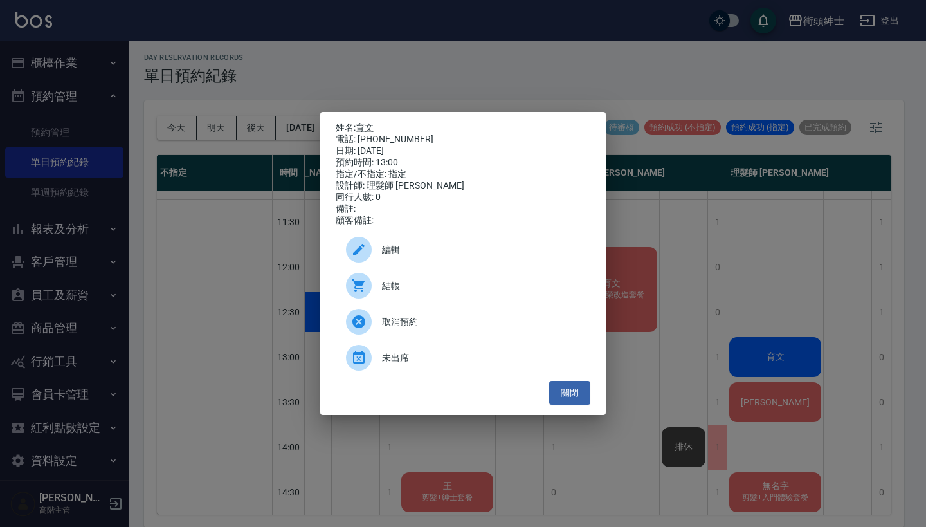
click at [484, 250] on span "編輯" at bounding box center [481, 250] width 198 height 14
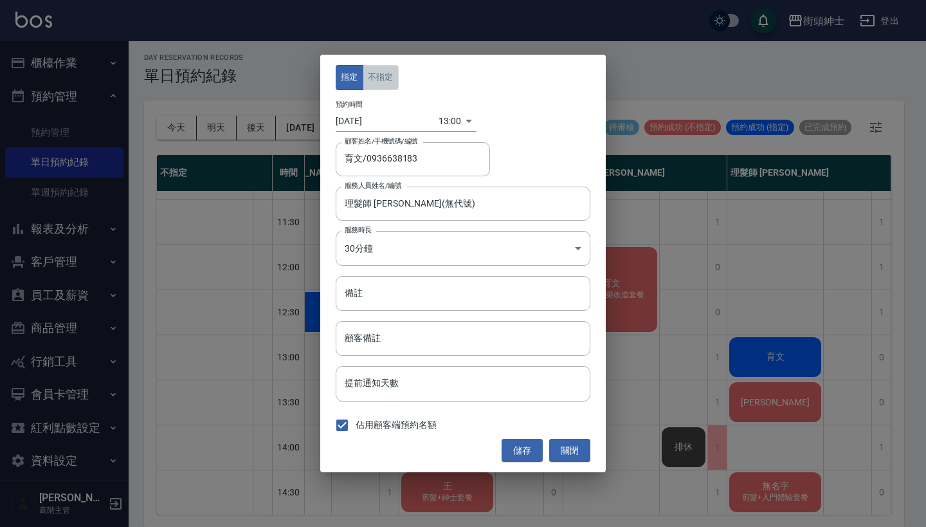
click at [384, 81] on button "不指定" at bounding box center [381, 77] width 36 height 25
click at [509, 447] on button "儲存" at bounding box center [522, 451] width 41 height 24
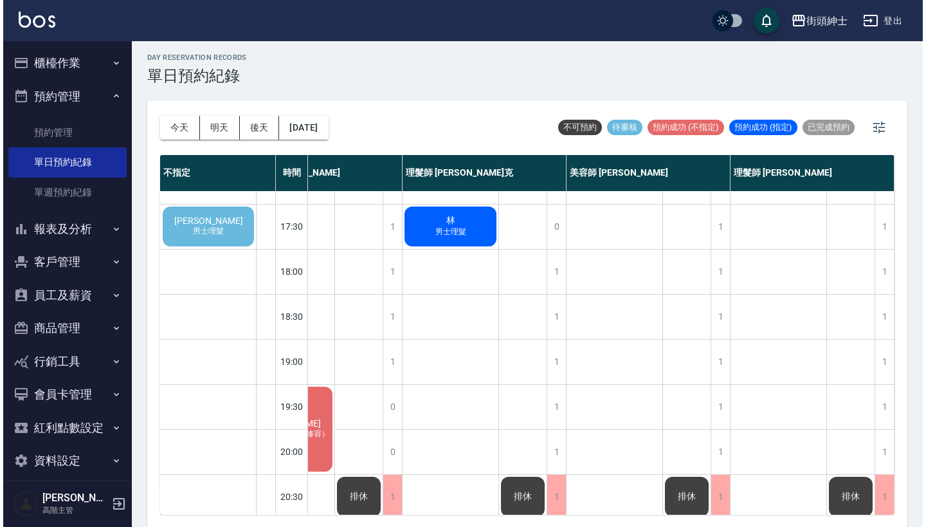
scroll to position [553, 192]
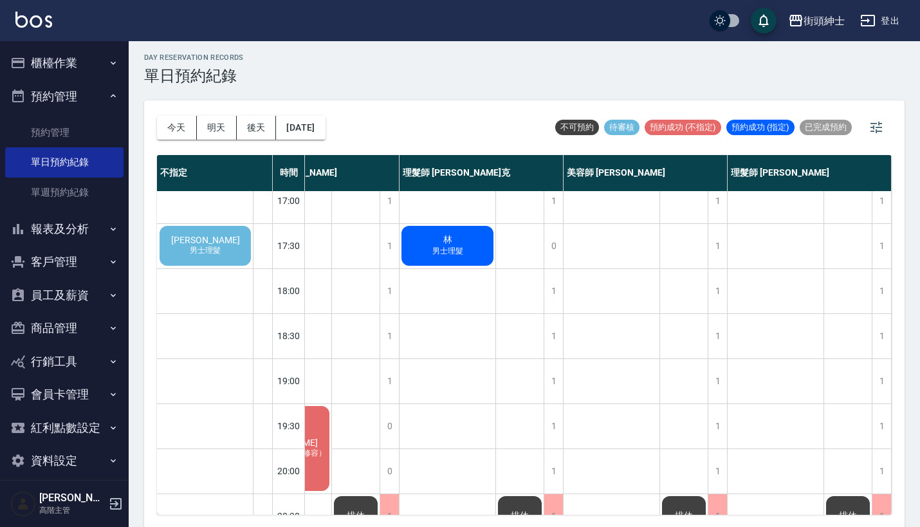
click at [212, 233] on div "Matt 男士理髮" at bounding box center [205, 246] width 95 height 44
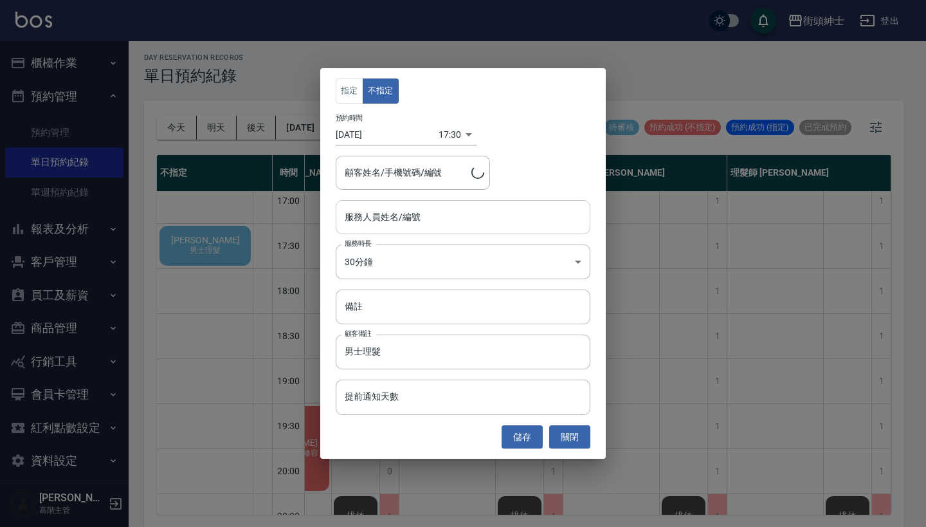
type input "Matt/0921527794"
click at [408, 223] on input "服務人員姓名/編號" at bounding box center [463, 217] width 243 height 23
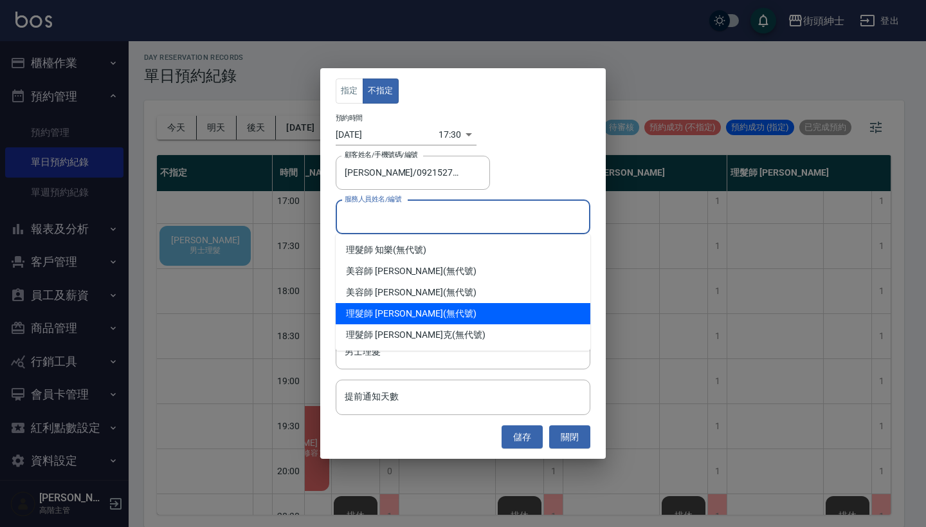
click at [407, 309] on div "理髮師 eric (無代號)" at bounding box center [463, 313] width 255 height 21
type input "理髮師 eric(無代號)"
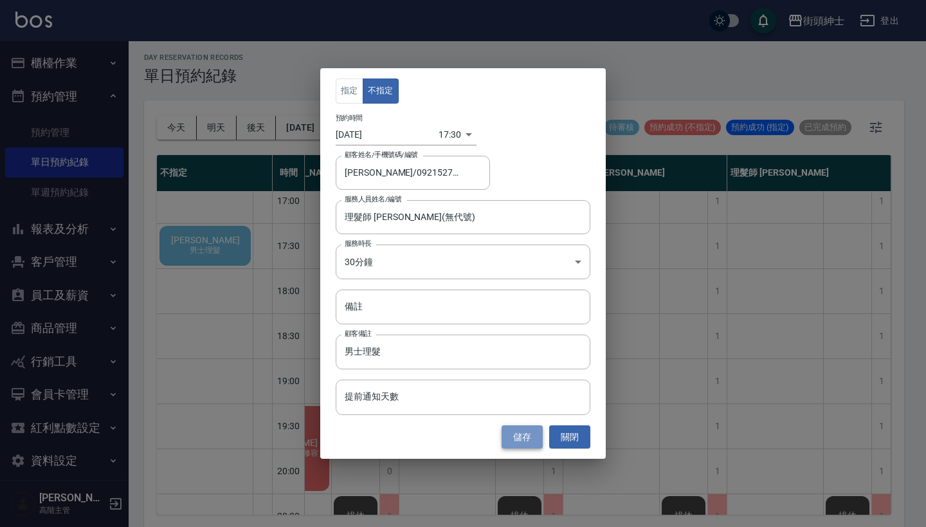
click at [522, 438] on button "儲存" at bounding box center [522, 437] width 41 height 24
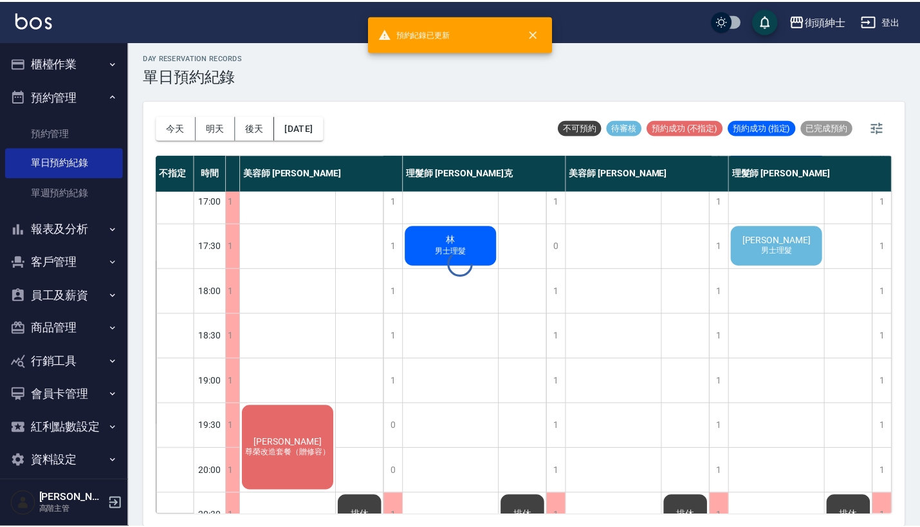
scroll to position [553, 108]
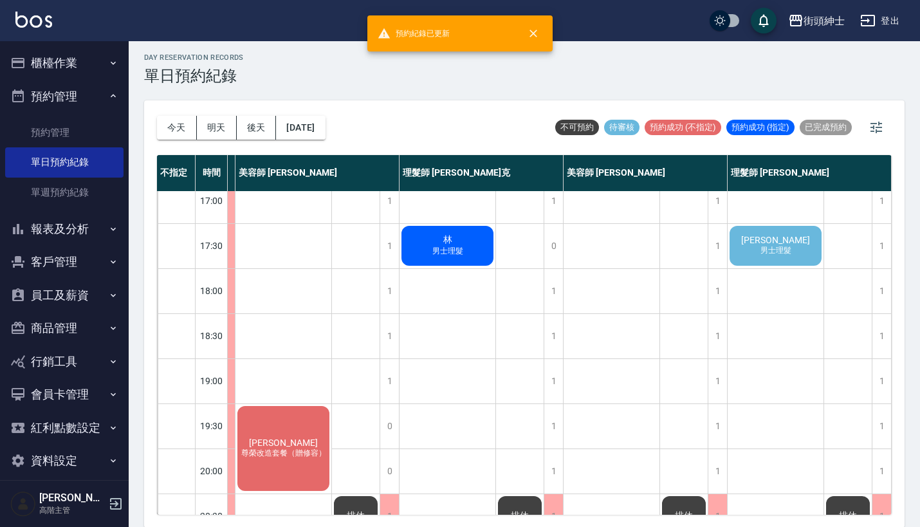
click at [775, 259] on div "Matt 男士理髮" at bounding box center [775, 246] width 96 height 44
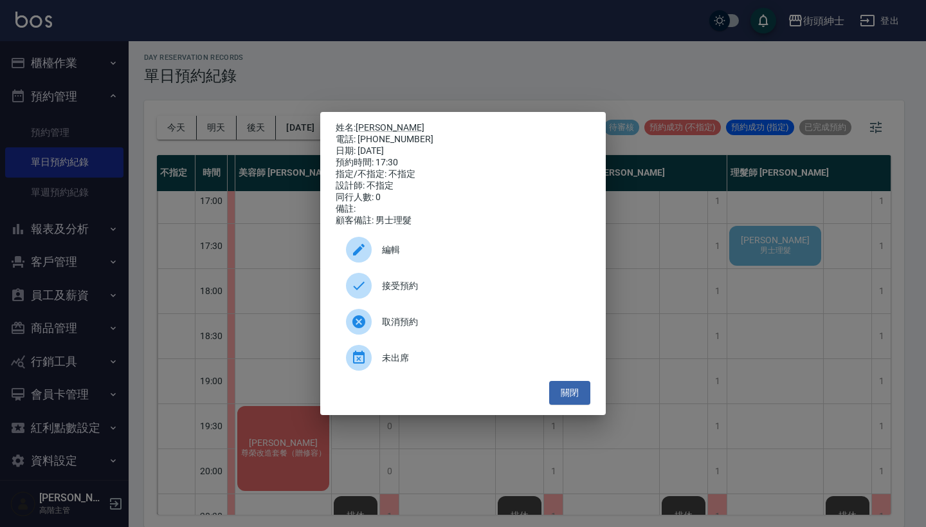
click at [492, 283] on div "接受預約" at bounding box center [463, 286] width 255 height 36
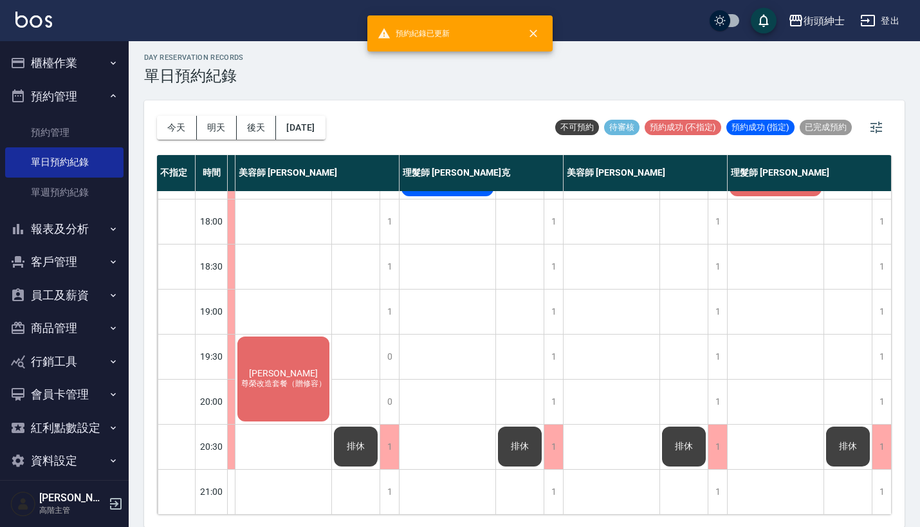
scroll to position [633, 109]
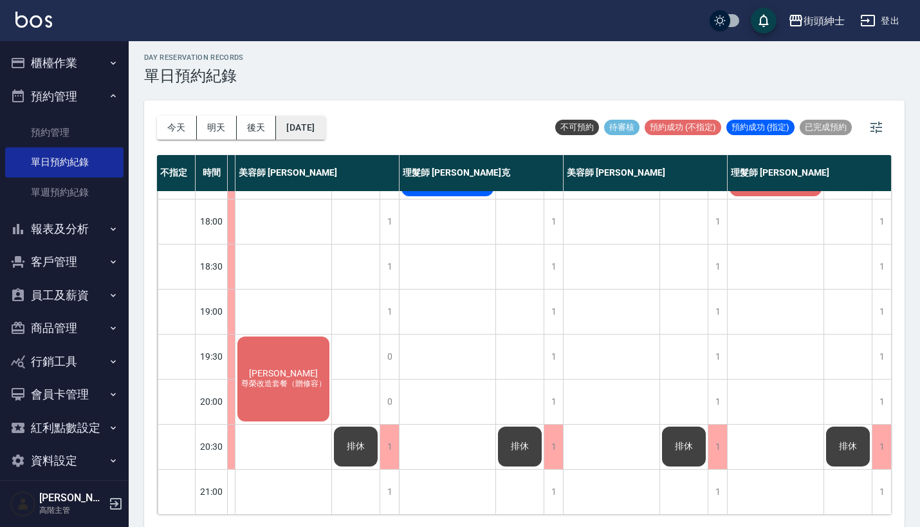
click at [319, 134] on button "2025/09/22" at bounding box center [300, 128] width 49 height 24
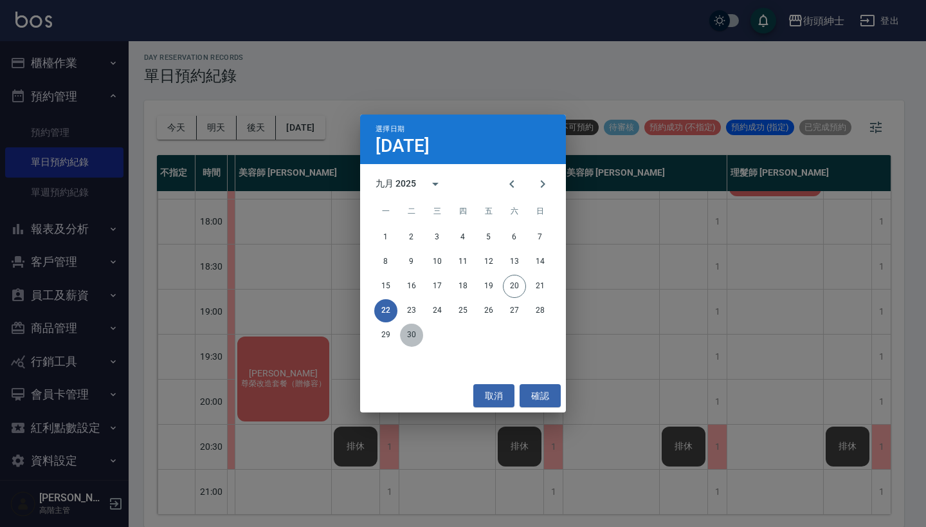
click at [408, 337] on button "30" at bounding box center [411, 335] width 23 height 23
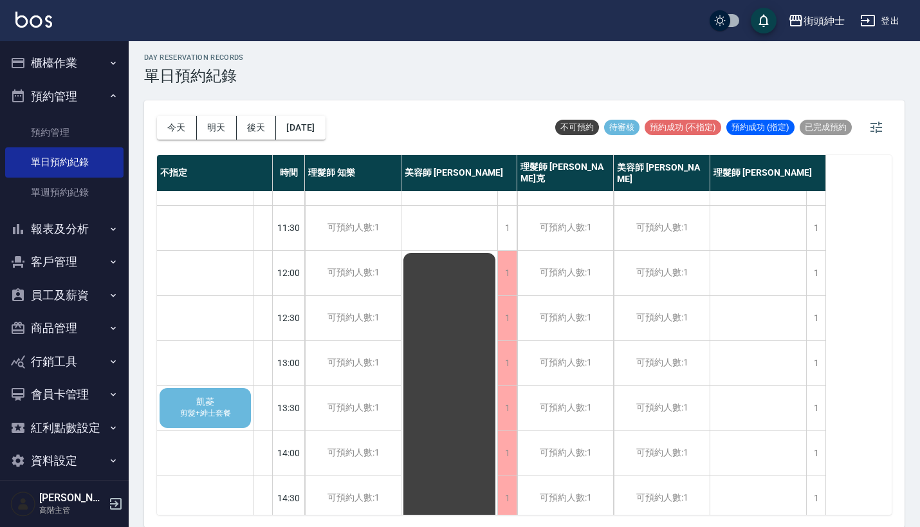
scroll to position [57, 0]
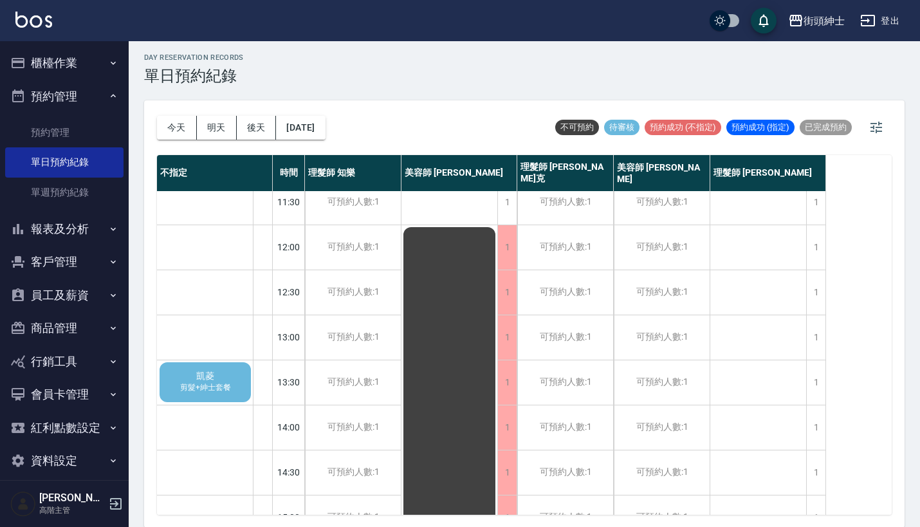
click at [208, 379] on span "凱菱" at bounding box center [205, 376] width 23 height 12
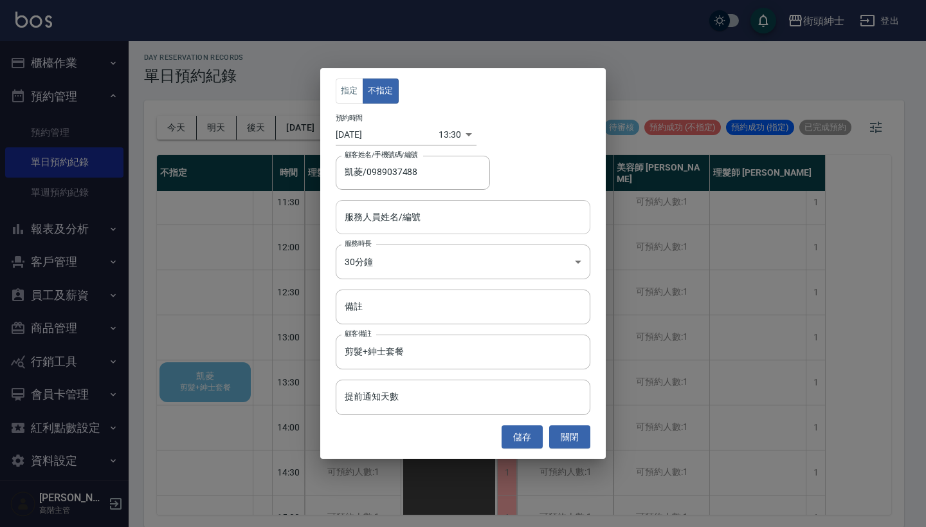
click at [425, 219] on input "服務人員姓名/編號" at bounding box center [463, 217] width 243 height 23
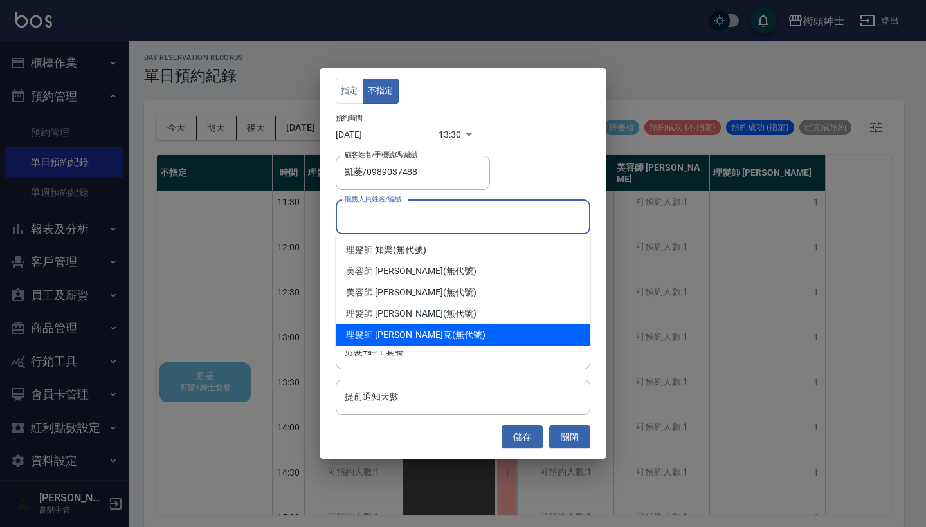
click at [429, 329] on div "理髮師 Vic 維克 (無代號)" at bounding box center [463, 334] width 255 height 21
type input "理髮師 Vic 維克(無代號)"
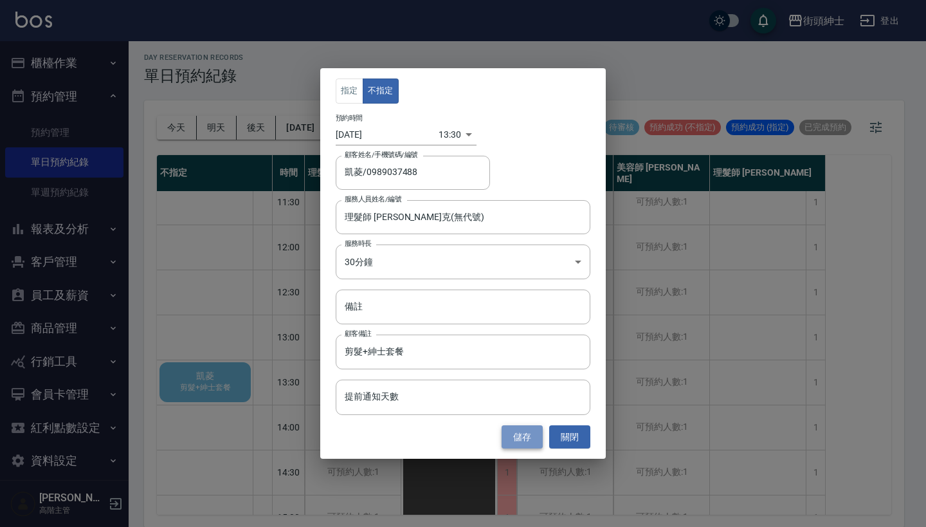
click at [520, 443] on button "儲存" at bounding box center [522, 437] width 41 height 24
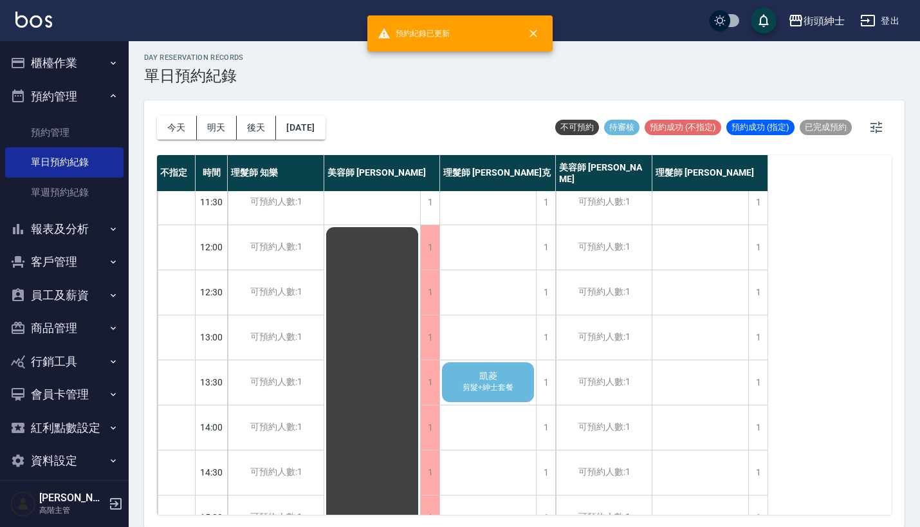
click at [497, 379] on span "凱菱" at bounding box center [488, 376] width 23 height 12
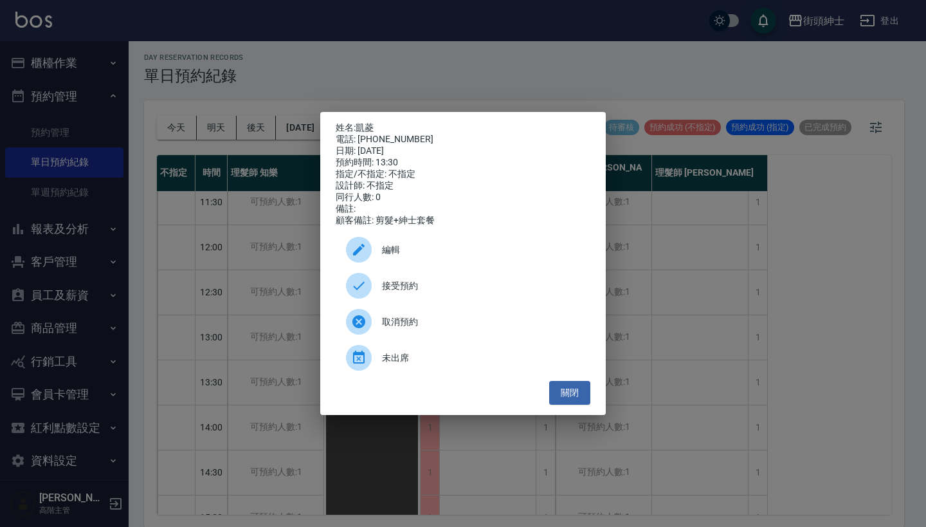
click at [421, 293] on span "接受預約" at bounding box center [481, 286] width 198 height 14
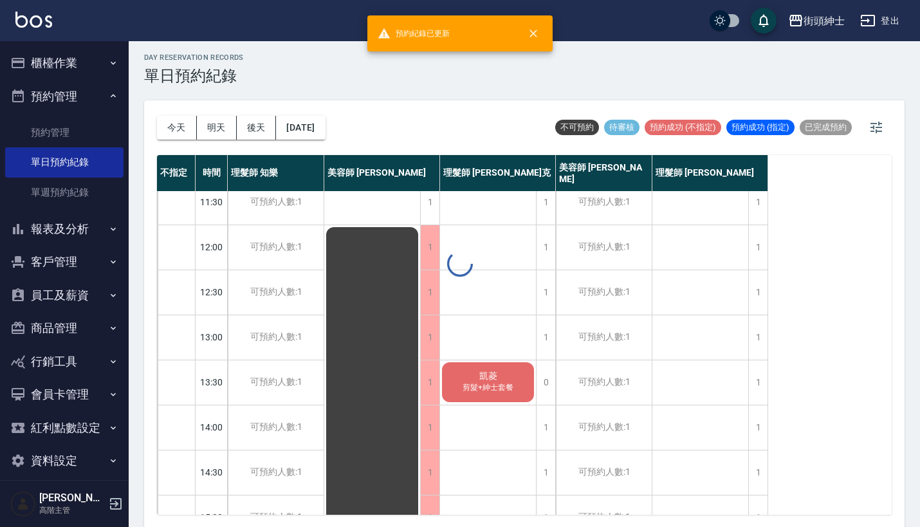
click at [510, 393] on span "剪髮+紳士套餐" at bounding box center [488, 387] width 56 height 11
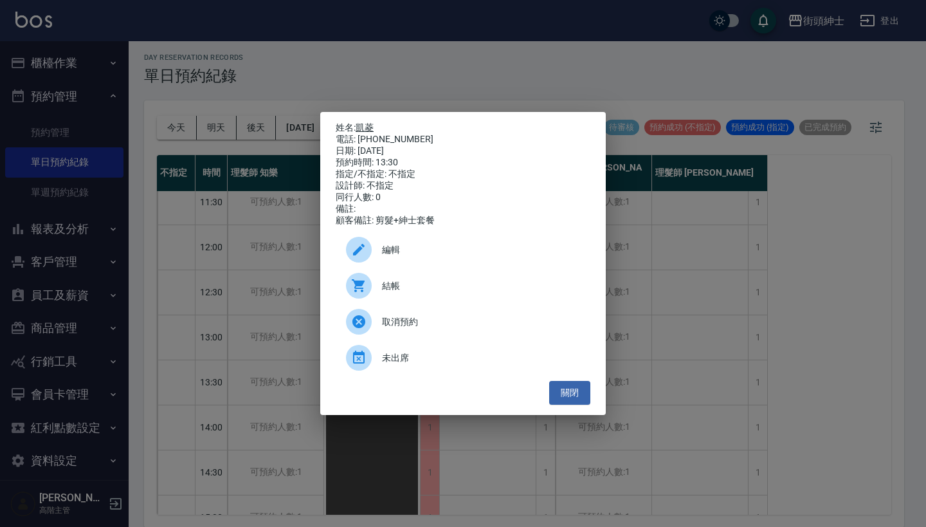
drag, startPoint x: 415, startPoint y: 136, endPoint x: 359, endPoint y: 123, distance: 57.4
click at [359, 123] on div "姓名: 凱菱 電話: 0989037488 日期: 2025/09/30 預約時間: 13:30 指定/不指定: 不指定 設計師: 不指定 同行人數: 0 備…" at bounding box center [463, 174] width 255 height 104
copy div "姓名: 凱菱 電話: 0989037488"
click at [623, 87] on div "姓名: 凱菱 電話: 0989037488 日期: 2025/09/30 預約時間: 13:30 指定/不指定: 不指定 設計師: 不指定 同行人數: 0 備…" at bounding box center [463, 263] width 926 height 527
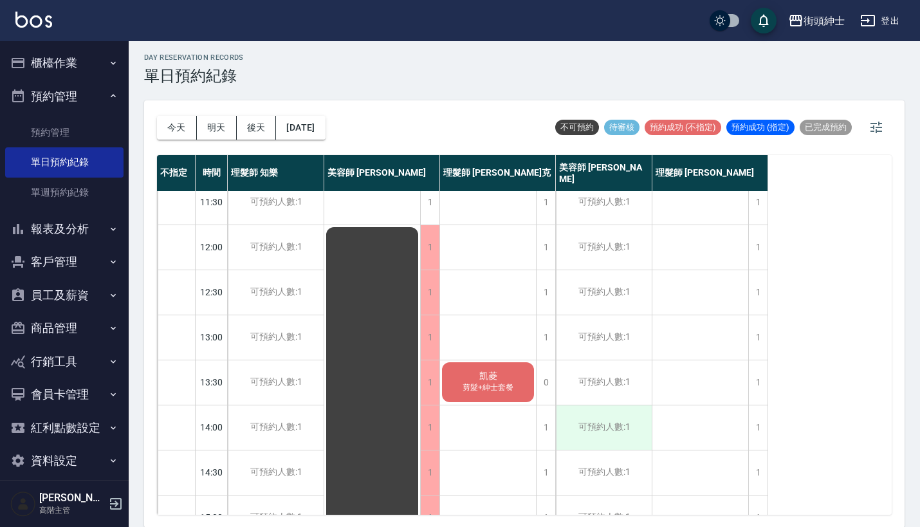
click at [608, 423] on div "可預約人數:1" at bounding box center [604, 427] width 96 height 44
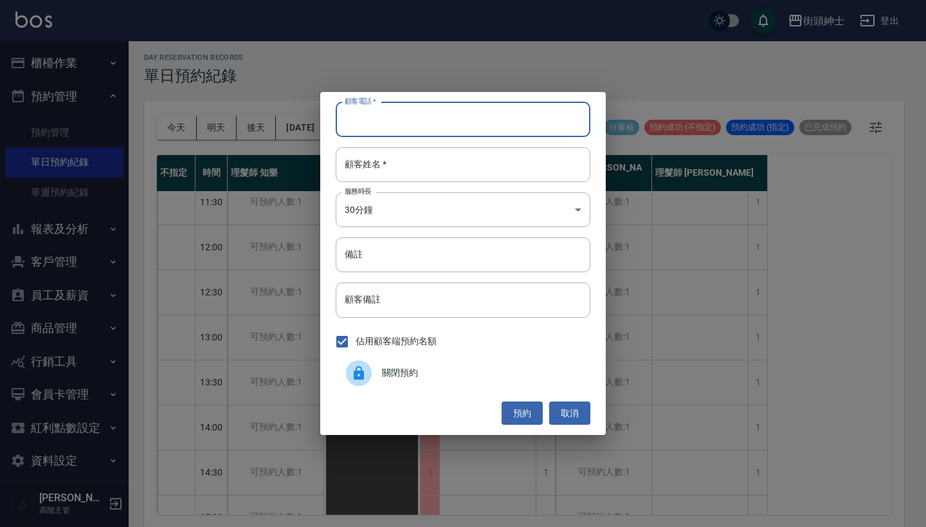
paste input "凱菱 電話: 0989037488"
type input "凱菱 電話: 0989037488"
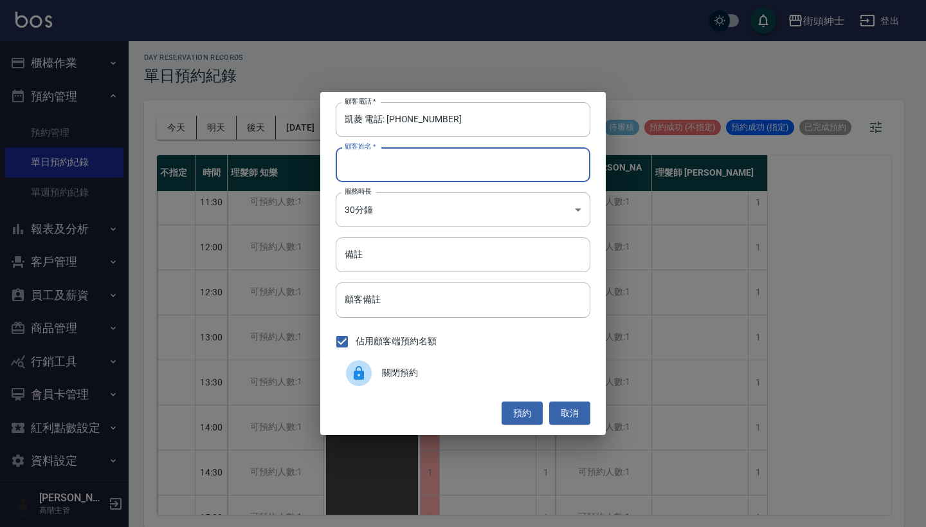
paste input "凱菱 電話: 0989037488"
type input "凱菱 電話: 0989037488"
drag, startPoint x: 385, startPoint y: 118, endPoint x: 290, endPoint y: 96, distance: 97.5
click at [295, 97] on div "顧客電話   * 凱菱 電話: 0989037488 顧客電話   * 顧客姓名   * 凱菱 電話: 0989037488 顧客姓名   * 服務時長 30…" at bounding box center [463, 263] width 926 height 527
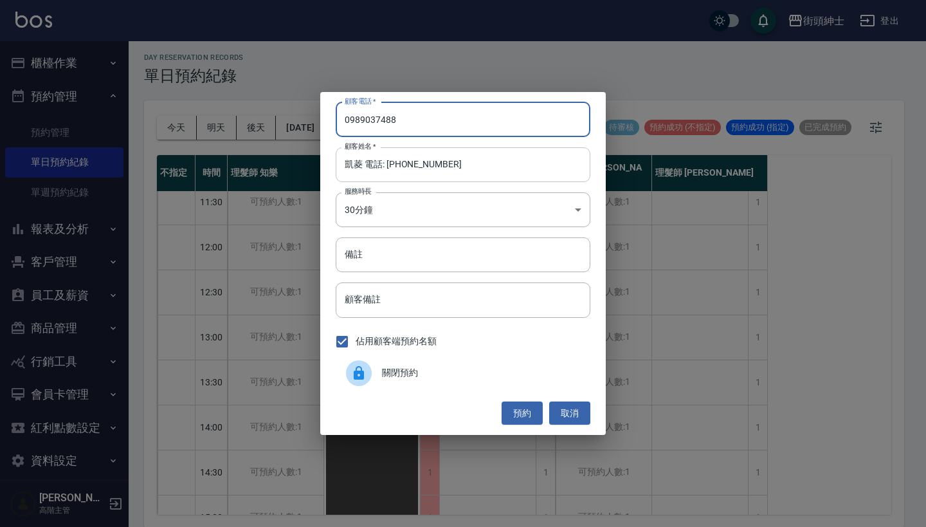
type input "0989037488"
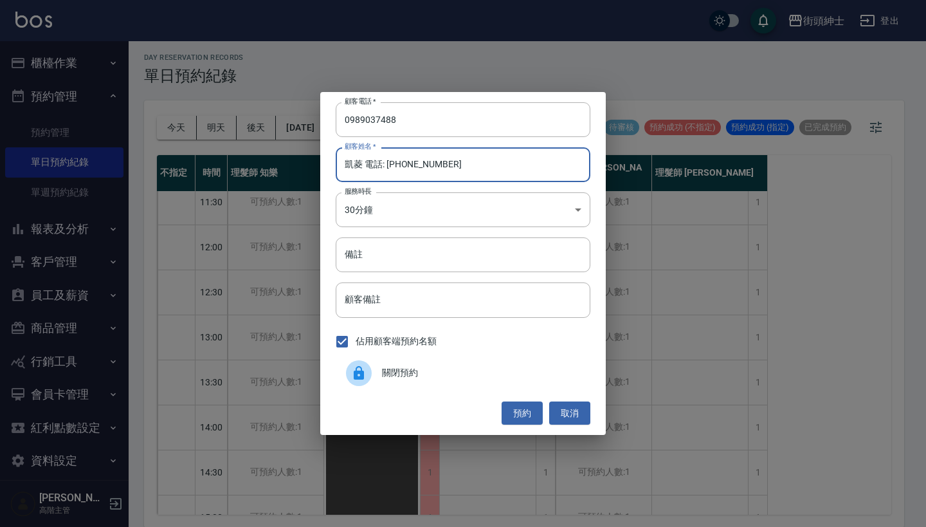
drag, startPoint x: 466, startPoint y: 172, endPoint x: 363, endPoint y: 164, distance: 102.6
click at [363, 164] on input "凱菱 電話: 0989037488" at bounding box center [463, 164] width 255 height 35
type input "凱"
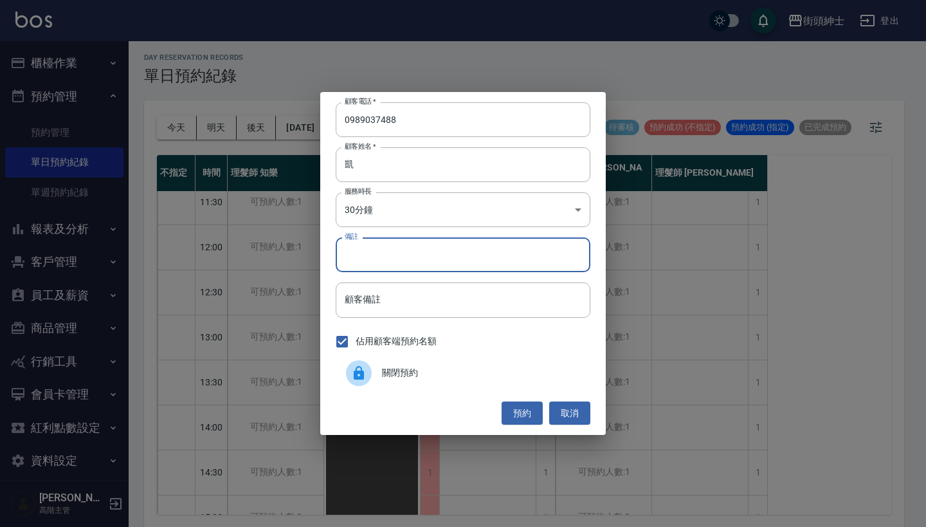
drag, startPoint x: 385, startPoint y: 245, endPoint x: 385, endPoint y: 232, distance: 12.9
click at [385, 245] on input "備註" at bounding box center [463, 254] width 255 height 35
type input "紳士"
click at [527, 415] on button "預約" at bounding box center [522, 413] width 41 height 24
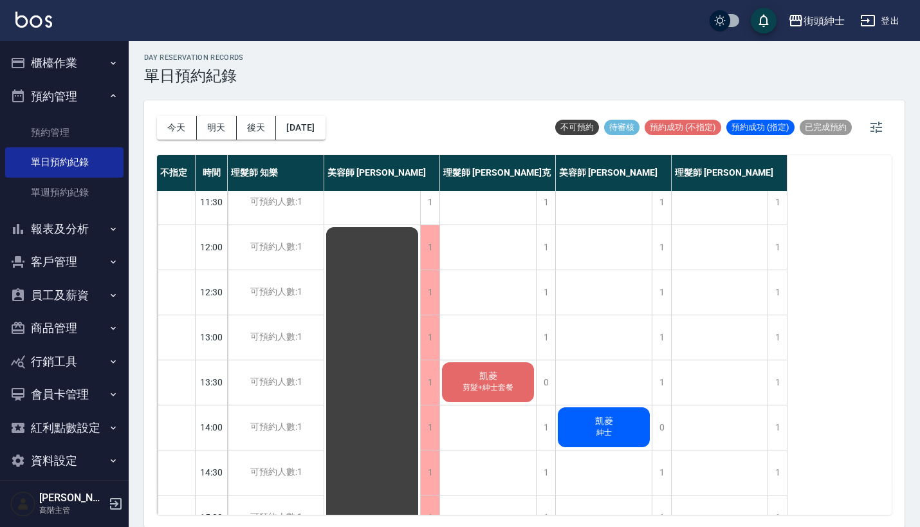
scroll to position [89, 0]
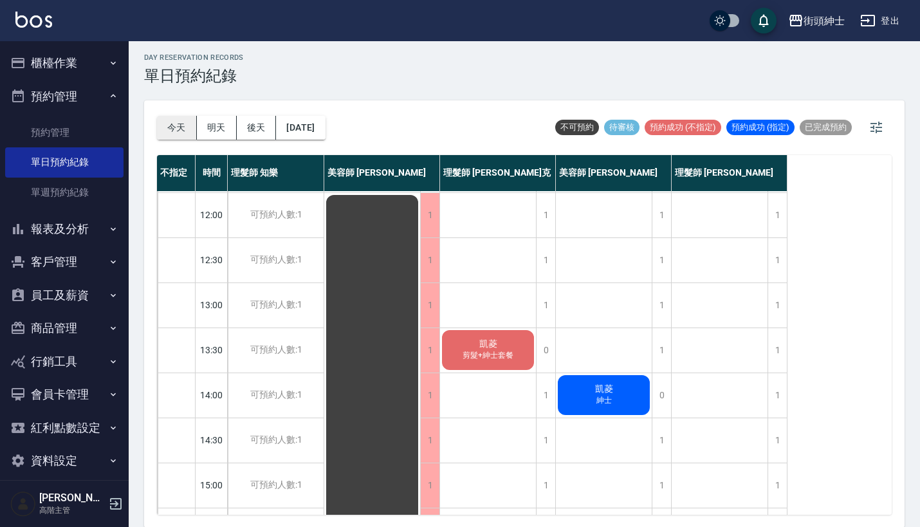
click at [183, 136] on button "今天" at bounding box center [177, 128] width 40 height 24
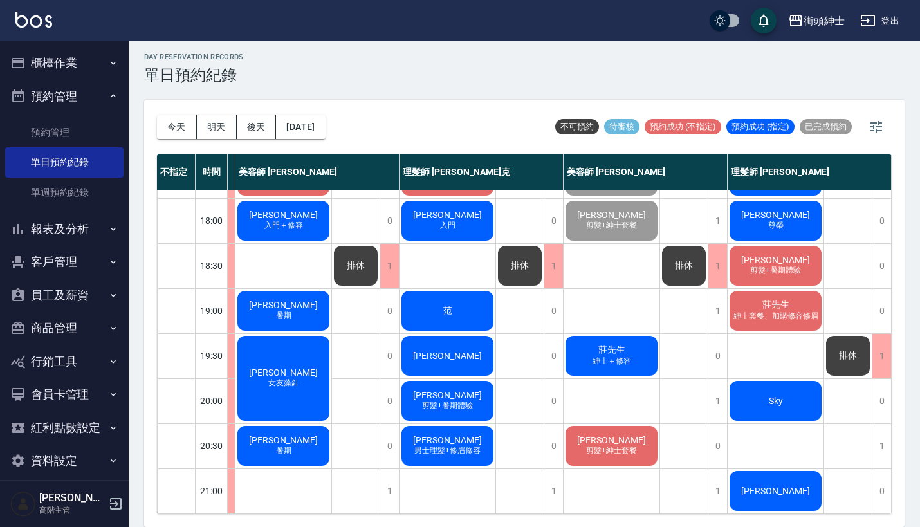
scroll to position [3, 0]
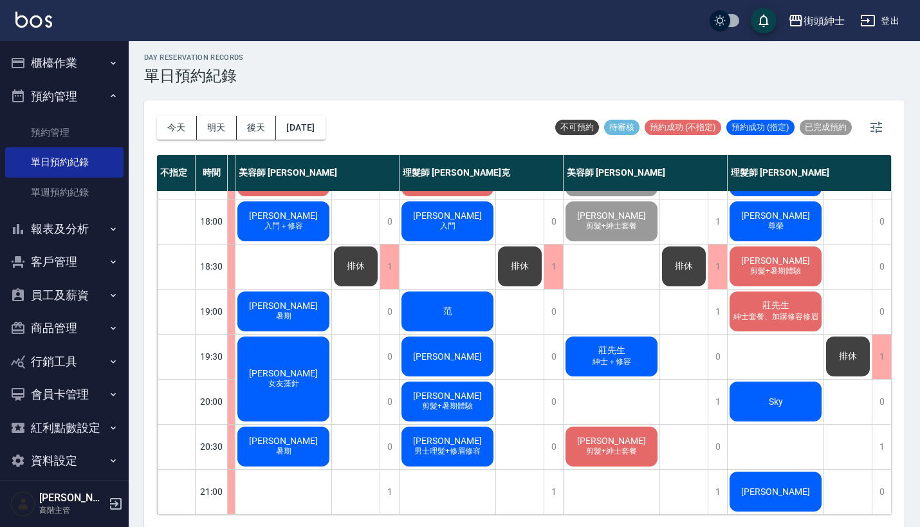
click at [594, 435] on span "[PERSON_NAME]" at bounding box center [611, 440] width 74 height 10
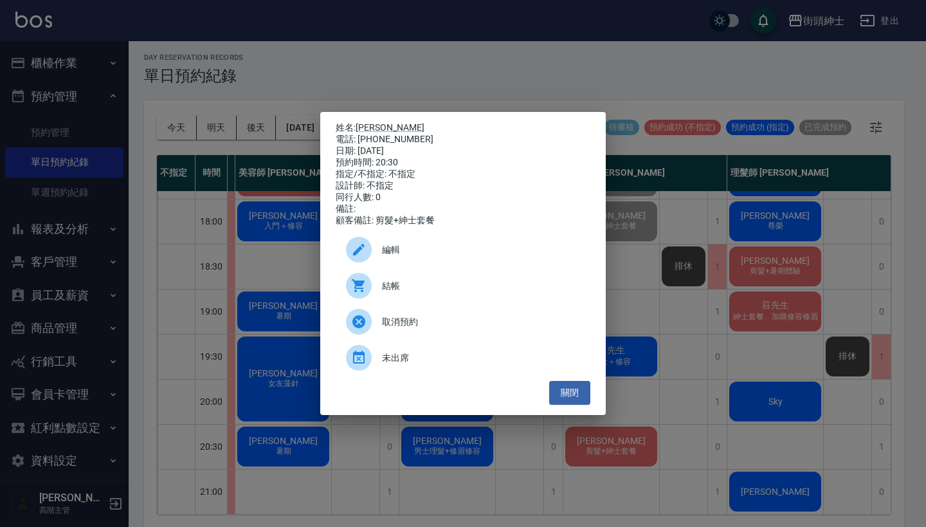
click at [543, 60] on div "姓名: 柏亨 電話: 0968633802 日期: 2025/09/20 預約時間: 20:30 指定/不指定: 不指定 設計師: 不指定 同行人數: 0 備…" at bounding box center [463, 263] width 926 height 527
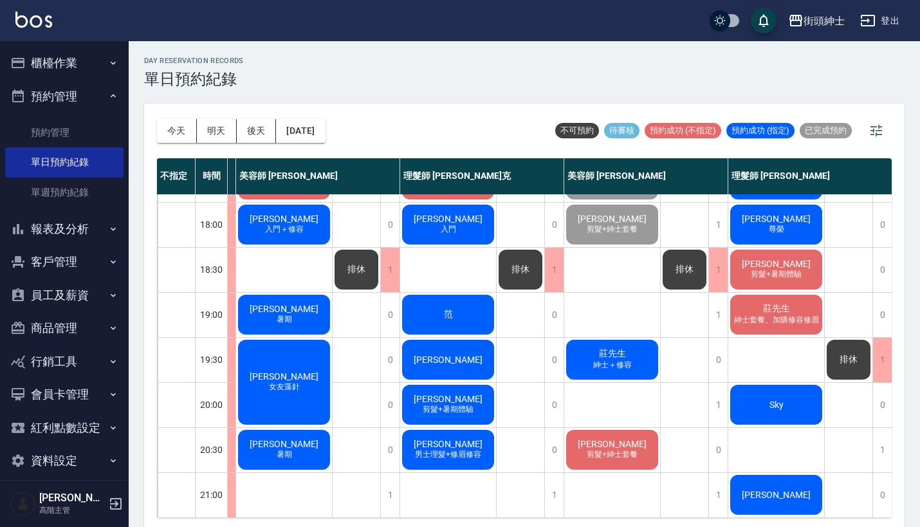
scroll to position [633, 107]
